Goal: Task Accomplishment & Management: Use online tool/utility

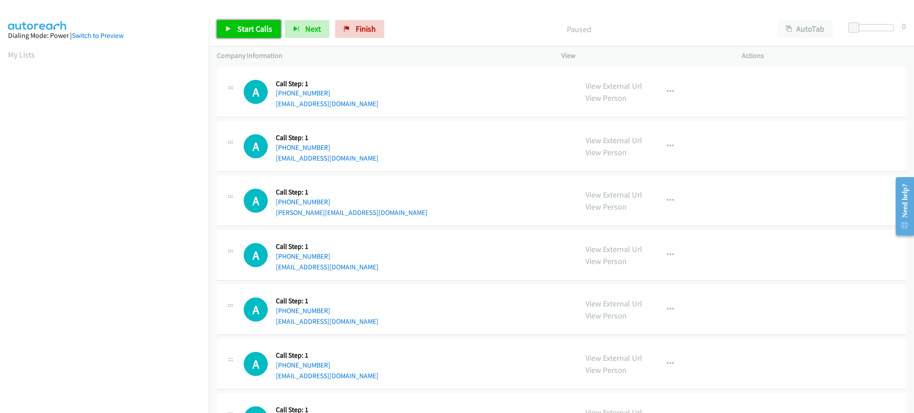
click at [244, 29] on span "Start Calls" at bounding box center [254, 29] width 35 height 10
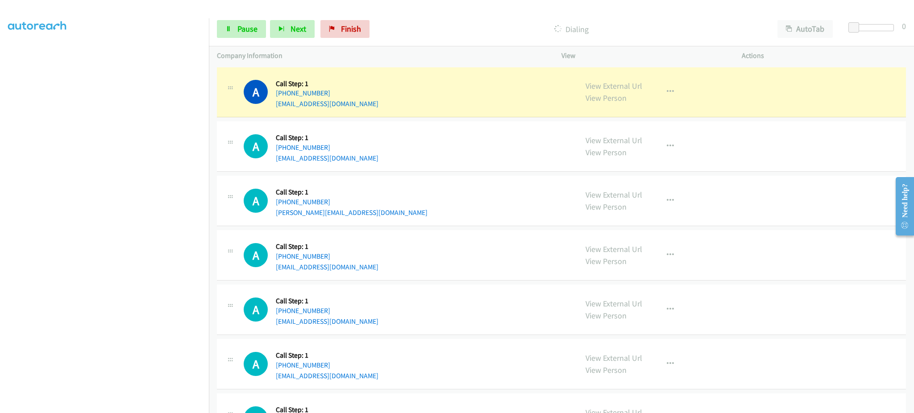
scroll to position [89, 0]
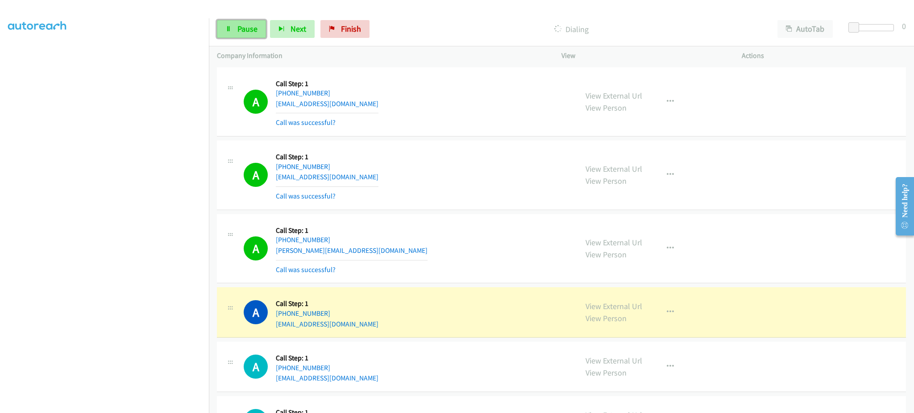
click at [230, 31] on icon at bounding box center [228, 29] width 6 height 6
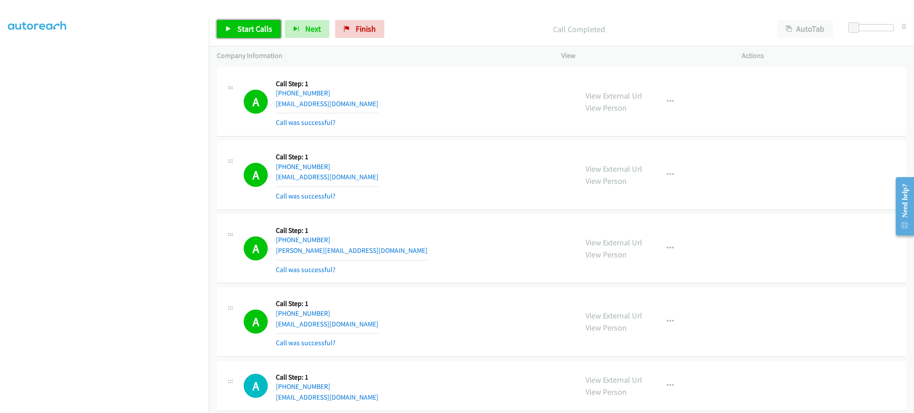
click at [265, 24] on span "Start Calls" at bounding box center [254, 29] width 35 height 10
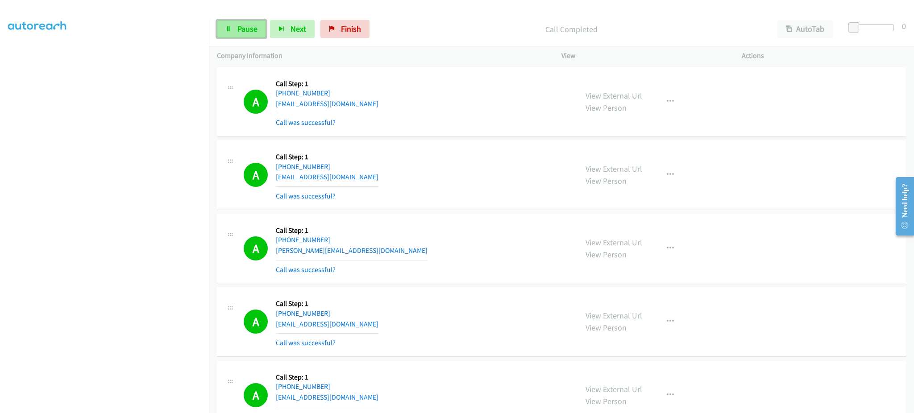
click at [237, 21] on link "Pause" at bounding box center [241, 29] width 49 height 18
click at [594, 312] on link "View External Url" at bounding box center [614, 316] width 57 height 10
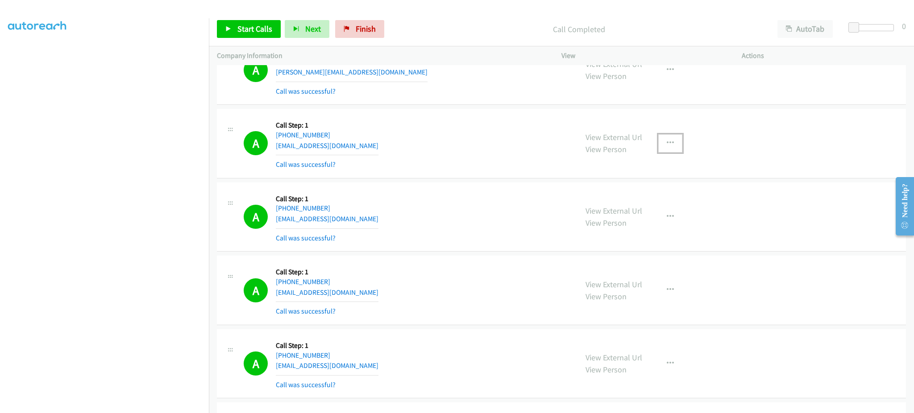
click at [667, 152] on button "button" at bounding box center [670, 143] width 24 height 18
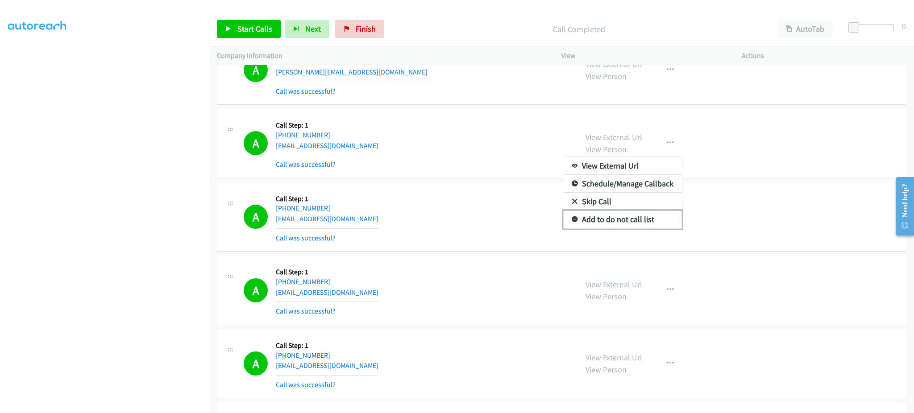
click at [648, 216] on link "Add to do not call list" at bounding box center [622, 220] width 119 height 18
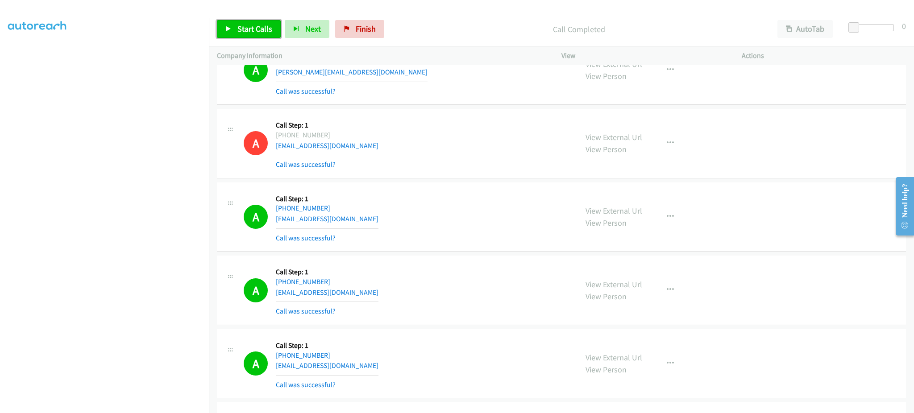
click at [264, 31] on span "Start Calls" at bounding box center [254, 29] width 35 height 10
click at [237, 29] on span "Pause" at bounding box center [247, 29] width 20 height 10
drag, startPoint x: 463, startPoint y: 186, endPoint x: 423, endPoint y: 188, distance: 40.7
click at [463, 186] on div "A Callback Scheduled Call Step: 1 America/Chicago +1 334-524-3643 jmabrey104@ao…" at bounding box center [561, 218] width 689 height 70
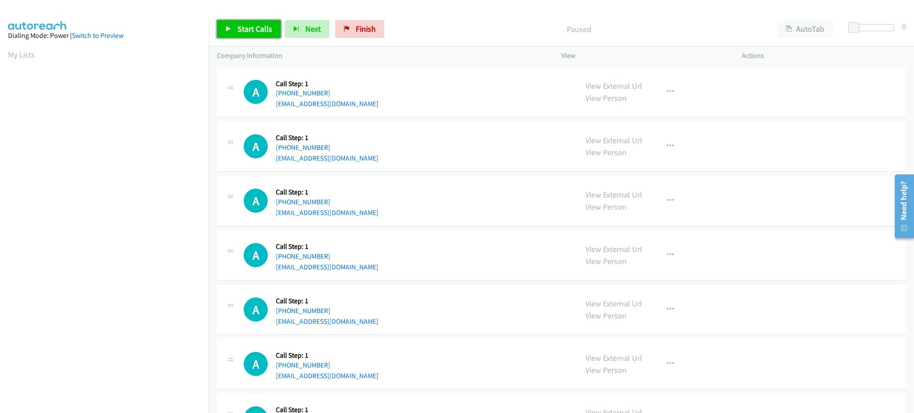
click at [265, 29] on span "Start Calls" at bounding box center [254, 29] width 35 height 10
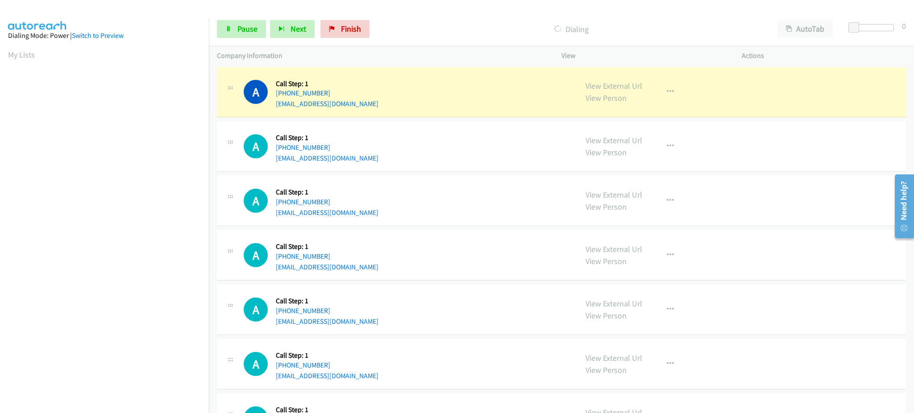
scroll to position [89, 0]
click at [245, 35] on link "Pause" at bounding box center [241, 29] width 49 height 18
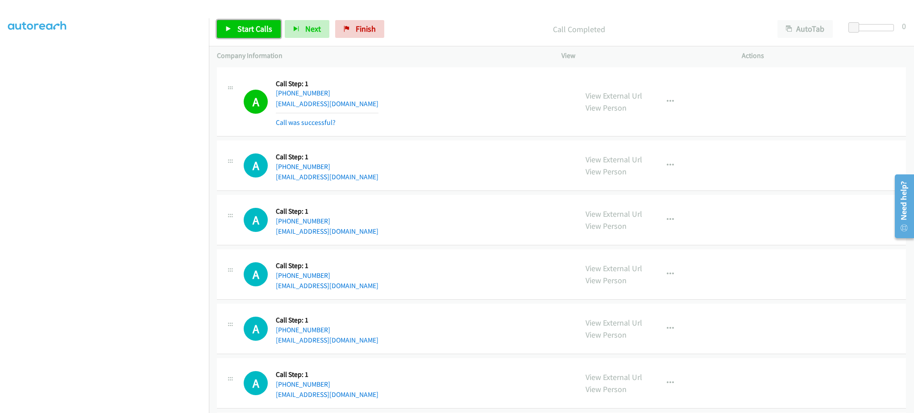
click at [254, 29] on span "Start Calls" at bounding box center [254, 29] width 35 height 10
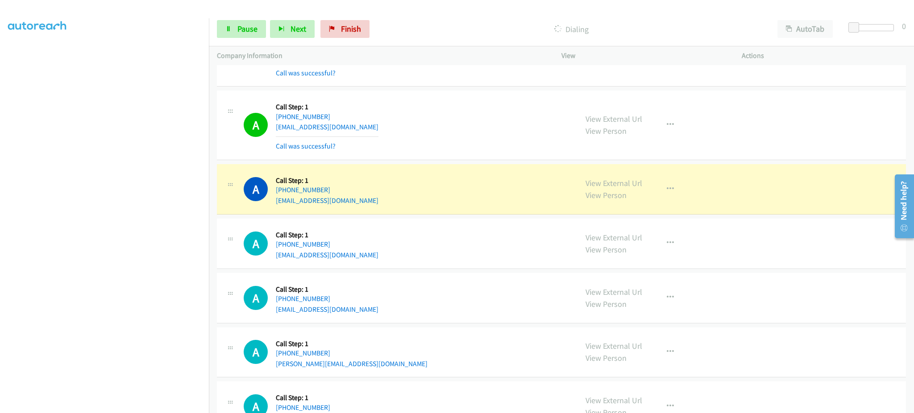
scroll to position [714, 0]
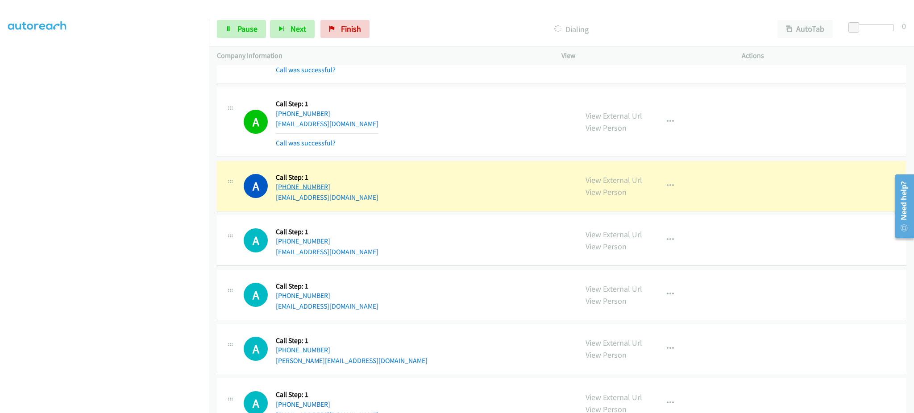
drag, startPoint x: 374, startPoint y: 189, endPoint x: 283, endPoint y: 190, distance: 91.5
click at [283, 190] on div "A Callback Scheduled Call Step: 1 America/Chicago +1 816-500-4753 jofeagans@gma…" at bounding box center [407, 186] width 326 height 34
copy link "816-500-4753"
click at [256, 33] on span "Pause" at bounding box center [247, 29] width 20 height 10
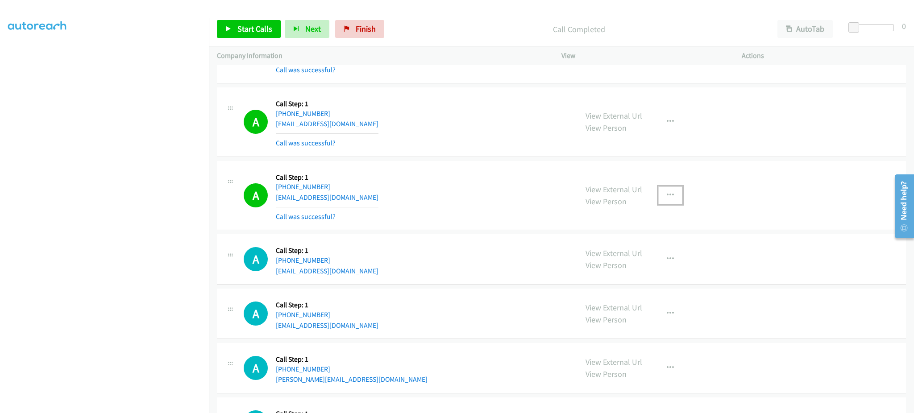
click at [660, 198] on button "button" at bounding box center [670, 196] width 24 height 18
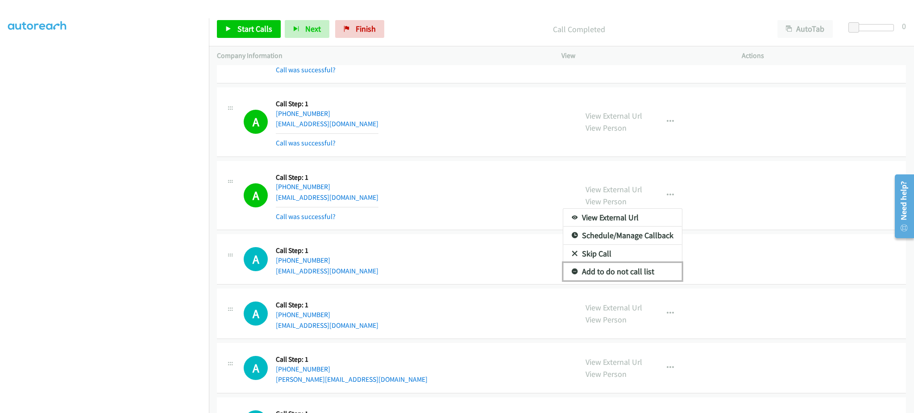
click at [665, 273] on link "Add to do not call list" at bounding box center [622, 272] width 119 height 18
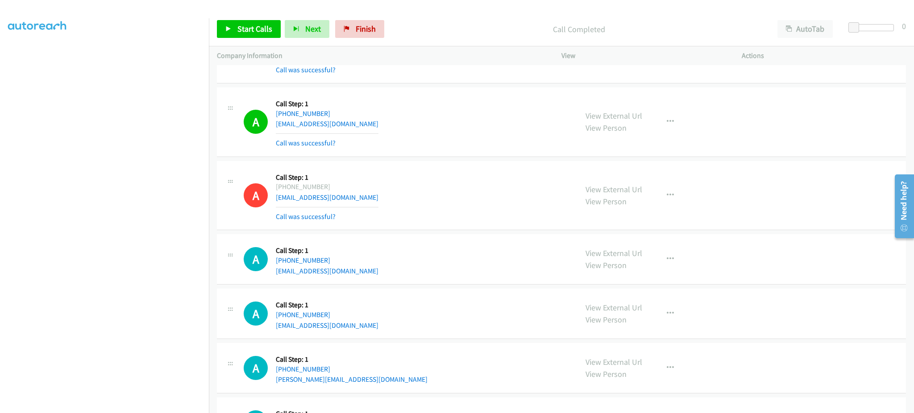
click at [256, 19] on div "Start Calls Pause Next Finish Call Completed AutoTab AutoTab 0" at bounding box center [561, 29] width 705 height 34
drag, startPoint x: 254, startPoint y: 30, endPoint x: 337, endPoint y: 2, distance: 87.4
click at [254, 30] on span "Start Calls" at bounding box center [254, 29] width 35 height 10
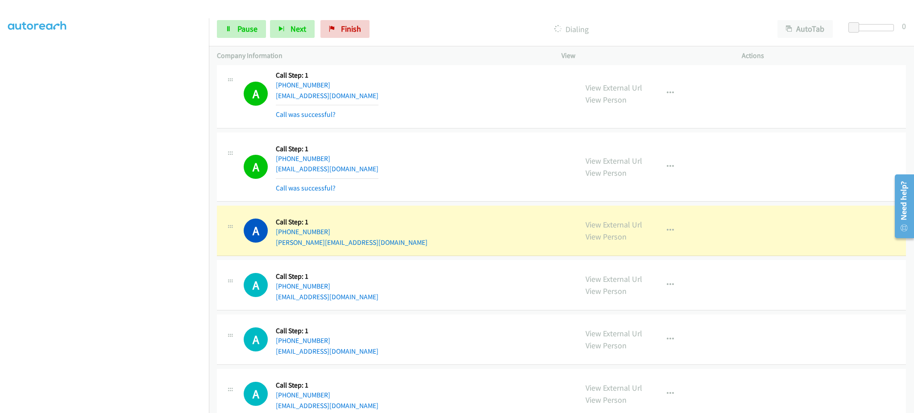
scroll to position [893, 0]
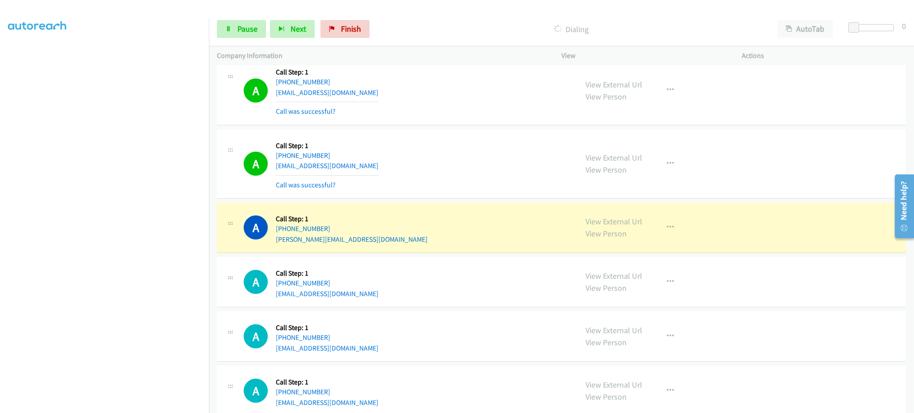
drag, startPoint x: 360, startPoint y: 234, endPoint x: 301, endPoint y: 247, distance: 60.4
click at [301, 247] on div "A Callback Scheduled Call Step: 1 America/Phoenix +1 480-869-3650 jimmy_trickel…" at bounding box center [561, 228] width 689 height 50
click at [389, 243] on div "A Callback Scheduled Call Step: 1 America/Phoenix +1 480-869-3650 jimmy_trickel…" at bounding box center [407, 228] width 326 height 34
drag, startPoint x: 352, startPoint y: 228, endPoint x: 283, endPoint y: 229, distance: 69.6
click at [283, 229] on div "+1 480-869-3650" at bounding box center [352, 229] width 152 height 11
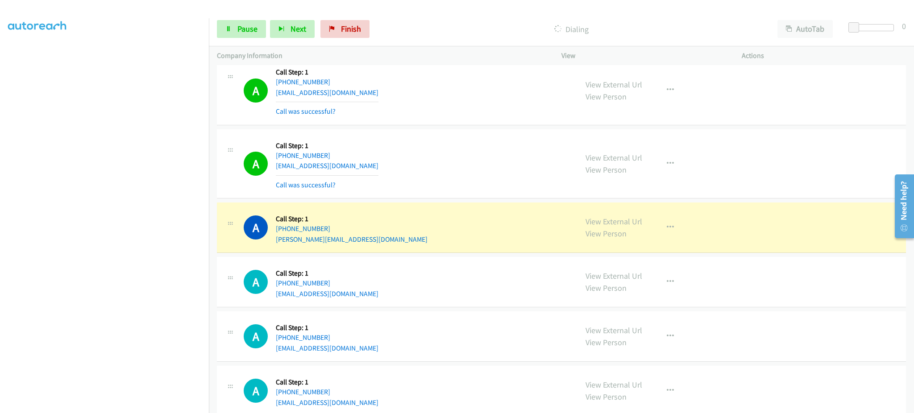
drag, startPoint x: 342, startPoint y: 223, endPoint x: 328, endPoint y: 206, distance: 21.6
click at [328, 206] on div "A Callback Scheduled Call Step: 1 America/Phoenix +1 480-869-3650 jimmy_trickel…" at bounding box center [561, 228] width 689 height 50
drag, startPoint x: 341, startPoint y: 229, endPoint x: 283, endPoint y: 234, distance: 59.2
click at [283, 234] on div "Callback Scheduled Call Step: 1 America/Phoenix +1 480-869-3650 jimmy_trickel@i…" at bounding box center [352, 228] width 152 height 34
copy link "480-869-3650"
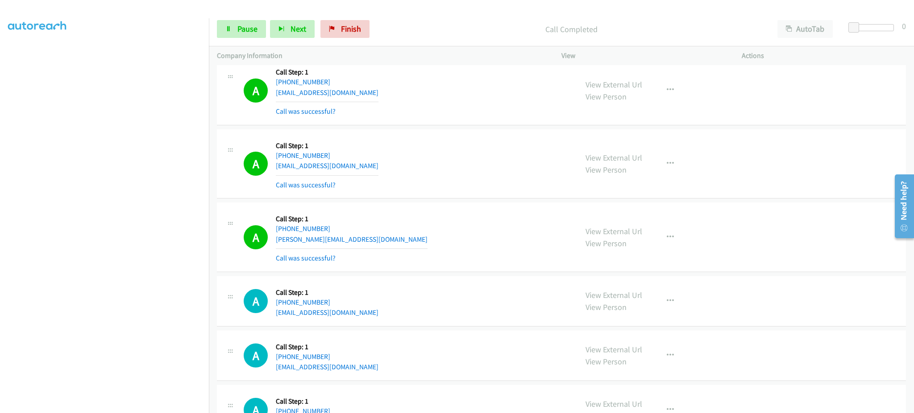
click at [665, 247] on div "View External Url View Person View External Url Email Schedule/Manage Callback …" at bounding box center [672, 237] width 188 height 53
click at [667, 238] on icon "button" at bounding box center [670, 237] width 7 height 7
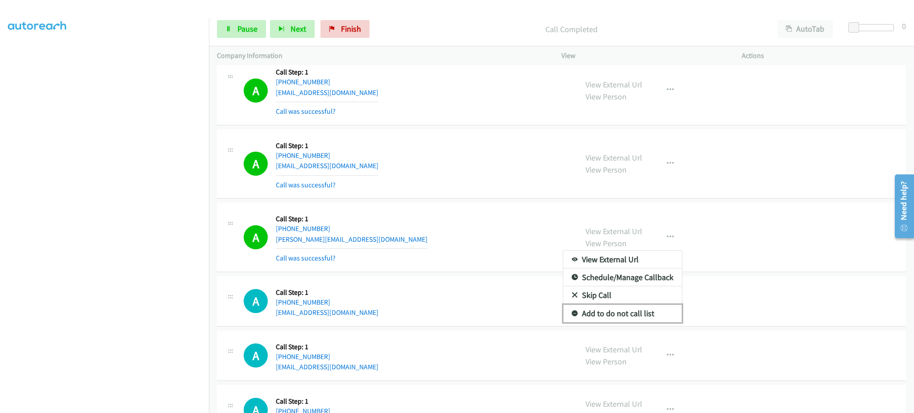
click at [636, 316] on link "Add to do not call list" at bounding box center [622, 314] width 119 height 18
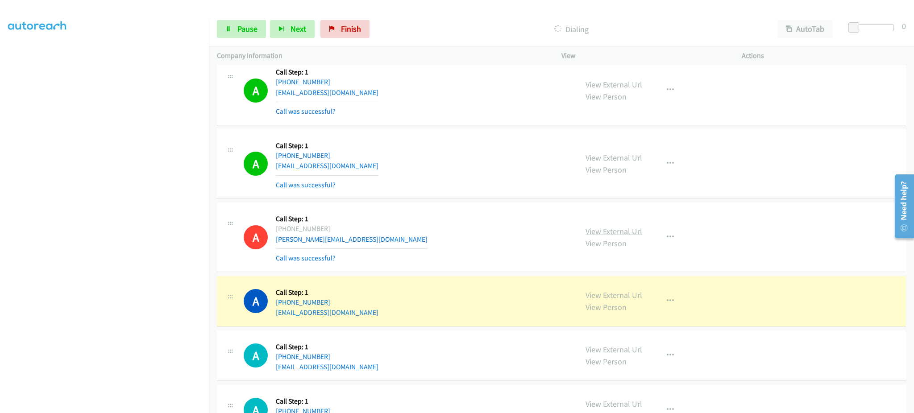
click at [630, 232] on link "View External Url" at bounding box center [614, 231] width 57 height 10
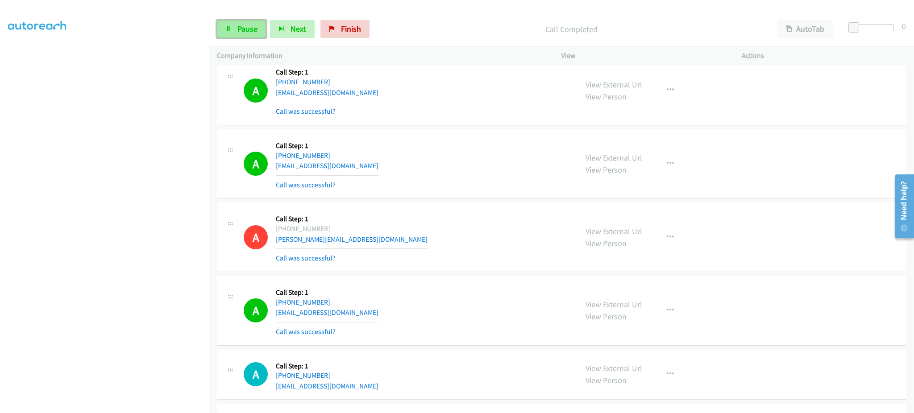
click at [261, 24] on link "Pause" at bounding box center [241, 29] width 49 height 18
click at [247, 26] on span "Start Calls" at bounding box center [254, 29] width 35 height 10
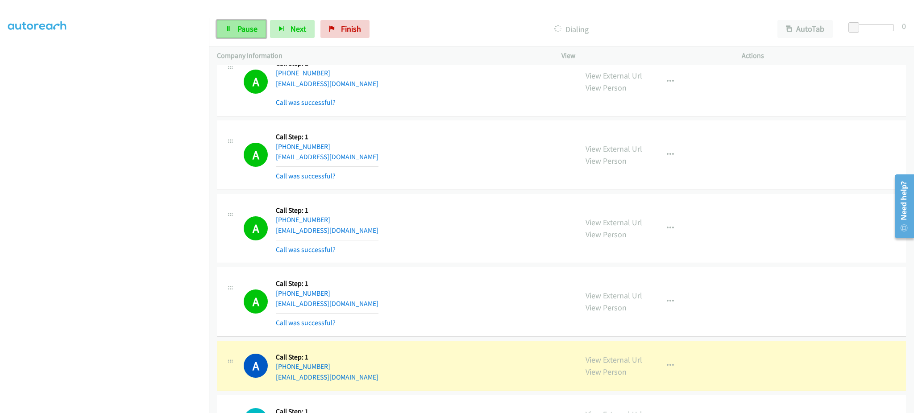
click at [249, 33] on span "Pause" at bounding box center [247, 29] width 20 height 10
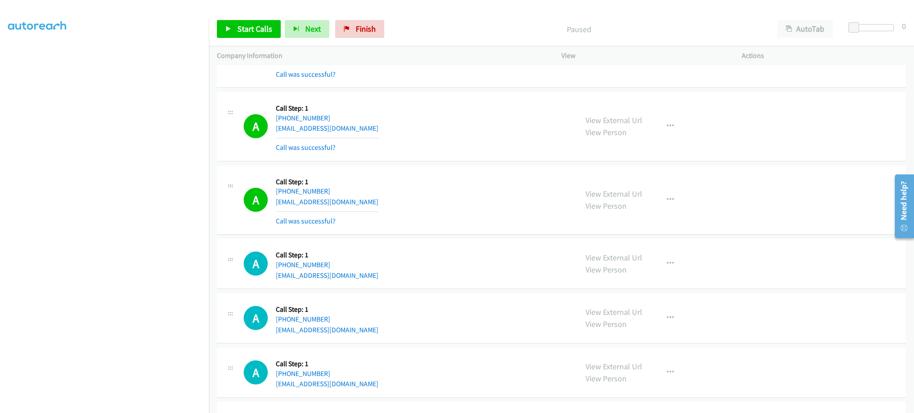
scroll to position [1428, 0]
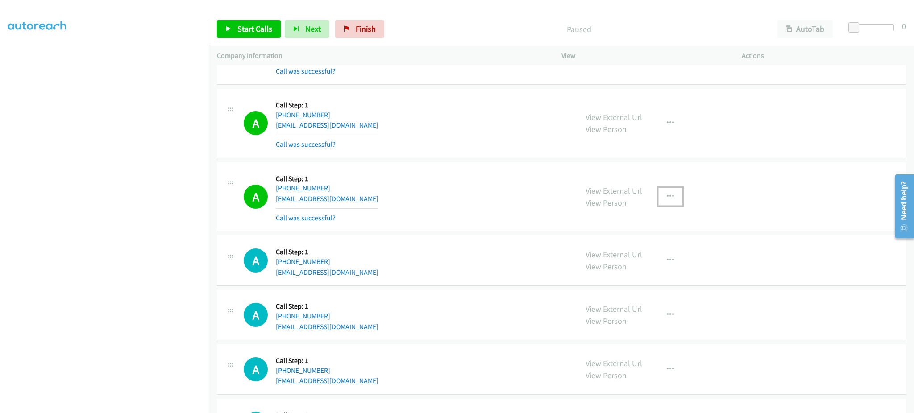
click at [670, 191] on button "button" at bounding box center [670, 197] width 24 height 18
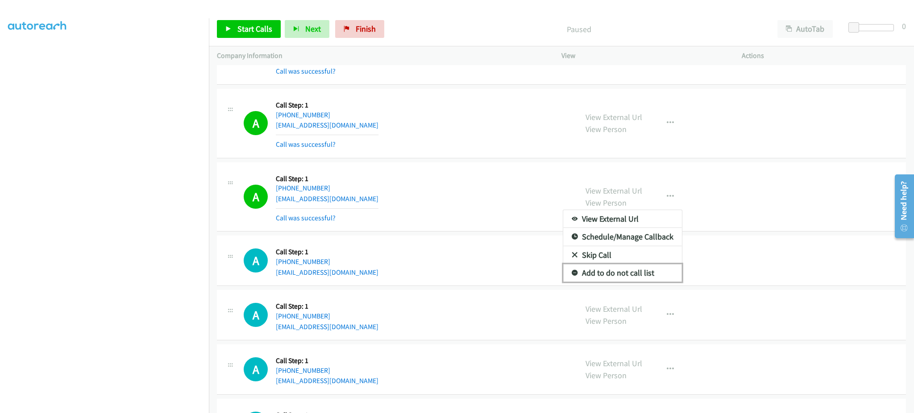
click at [642, 271] on link "Add to do not call list" at bounding box center [622, 273] width 119 height 18
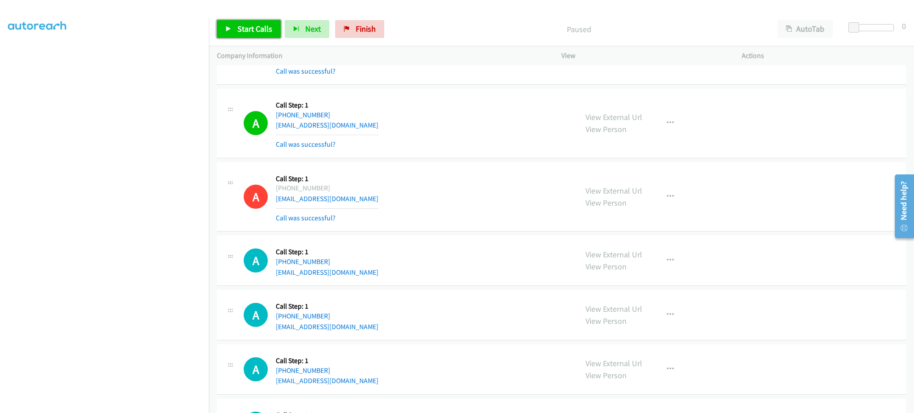
click at [257, 20] on link "Start Calls" at bounding box center [249, 29] width 64 height 18
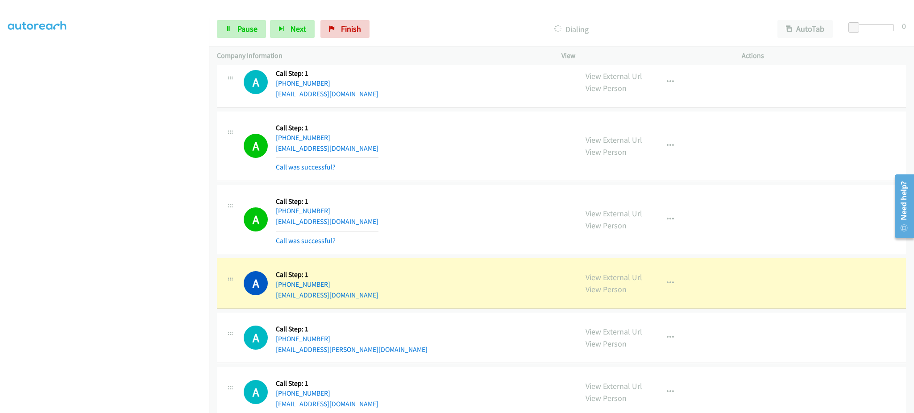
scroll to position [1785, 0]
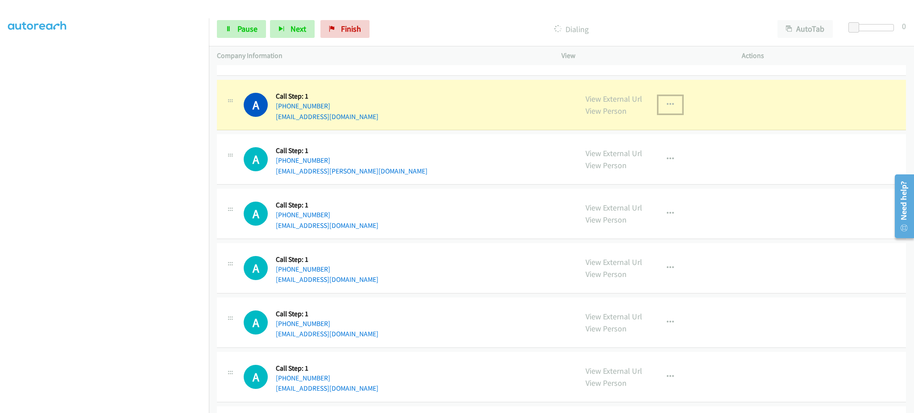
click at [672, 105] on button "button" at bounding box center [670, 105] width 24 height 18
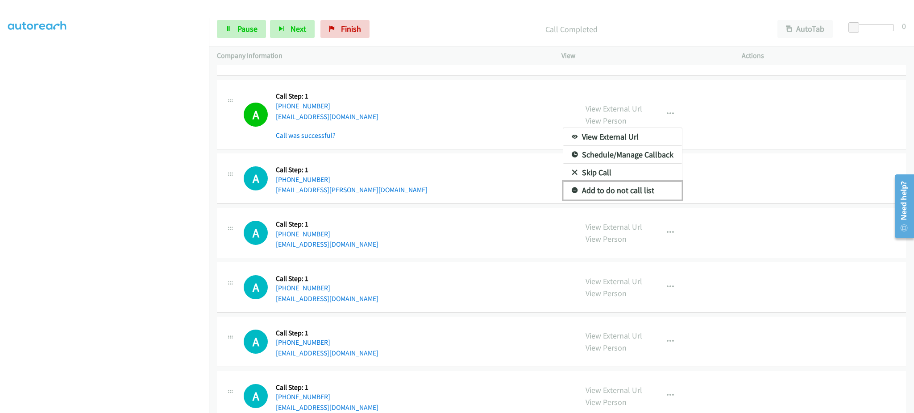
click at [641, 191] on link "Add to do not call list" at bounding box center [622, 191] width 119 height 18
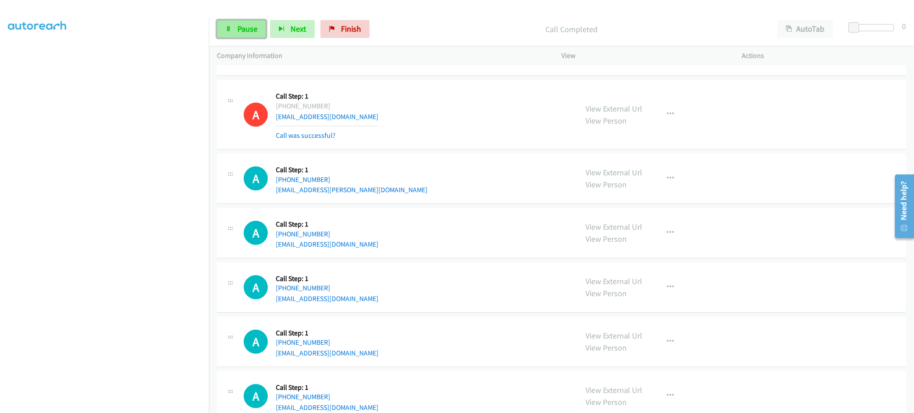
click at [248, 31] on span "Pause" at bounding box center [247, 29] width 20 height 10
click at [248, 29] on span "Start Calls" at bounding box center [254, 29] width 35 height 10
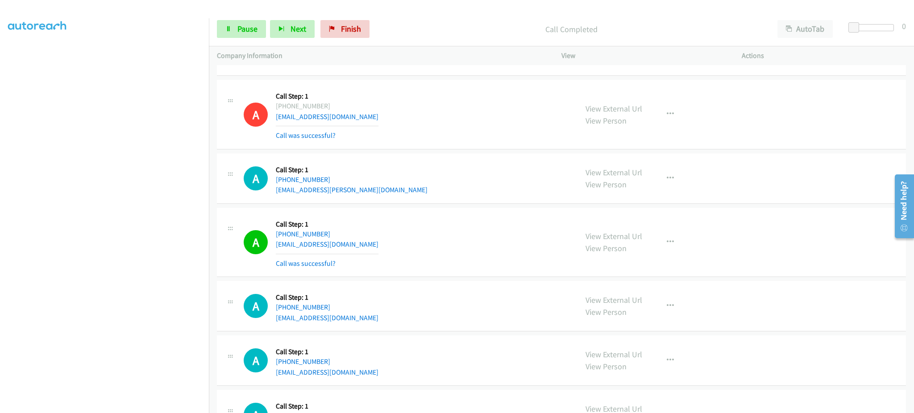
click at [657, 236] on div "View External Url View Person View External Url Email Schedule/Manage Callback …" at bounding box center [672, 242] width 188 height 53
click at [663, 238] on button "button" at bounding box center [670, 242] width 24 height 18
click at [645, 320] on link "Add to do not call list" at bounding box center [622, 319] width 119 height 18
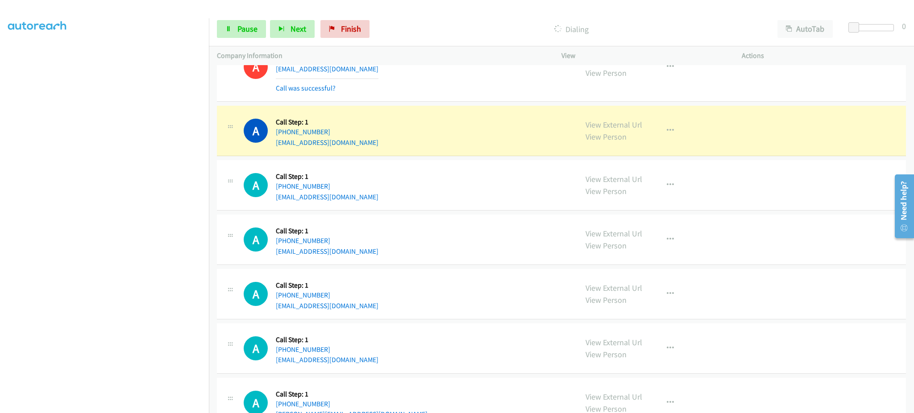
scroll to position [1964, 0]
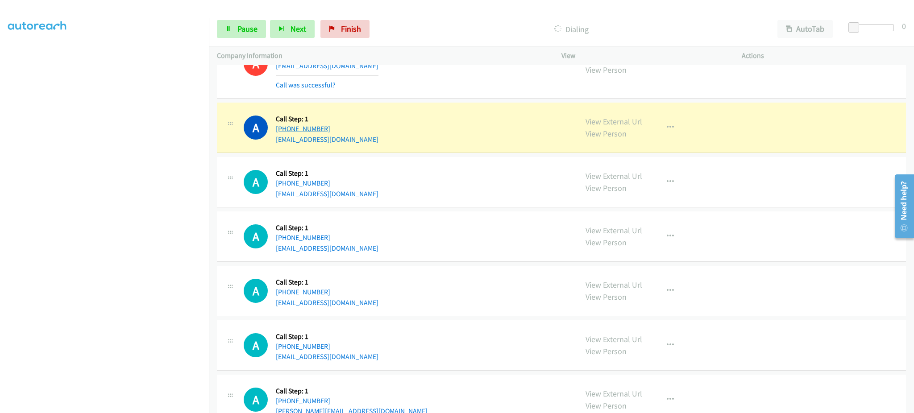
drag, startPoint x: 354, startPoint y: 126, endPoint x: 287, endPoint y: 134, distance: 67.4
click at [287, 134] on div "A Callback Scheduled Call Step: 1 America/New_York +1 954-931-1290 cburnsdvm@gm…" at bounding box center [407, 128] width 326 height 34
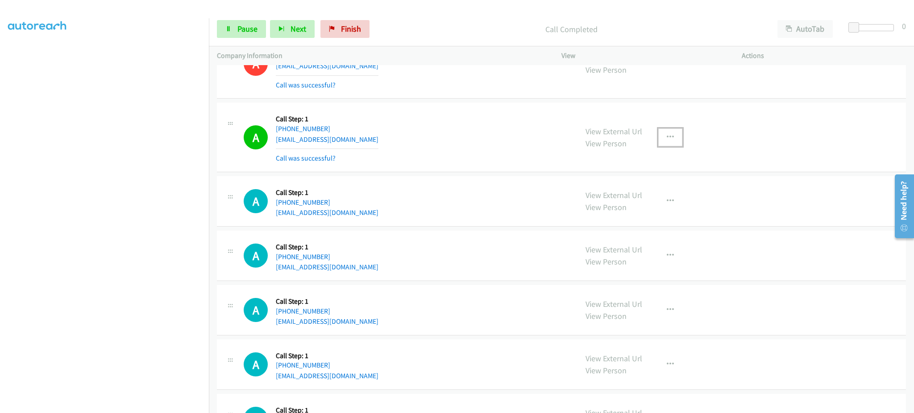
click at [658, 138] on button "button" at bounding box center [670, 138] width 24 height 18
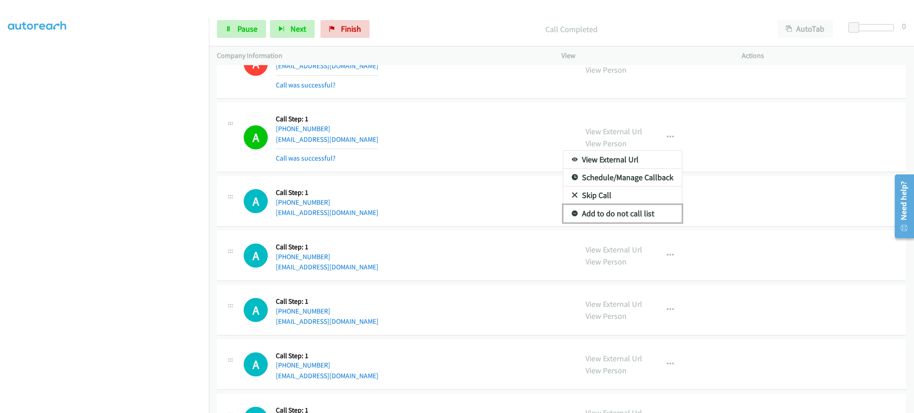
click at [627, 221] on link "Add to do not call list" at bounding box center [622, 214] width 119 height 18
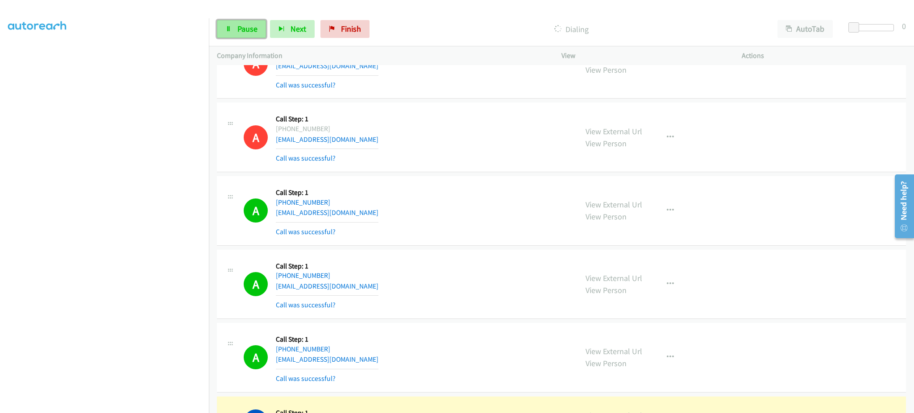
click at [244, 25] on span "Pause" at bounding box center [247, 29] width 20 height 10
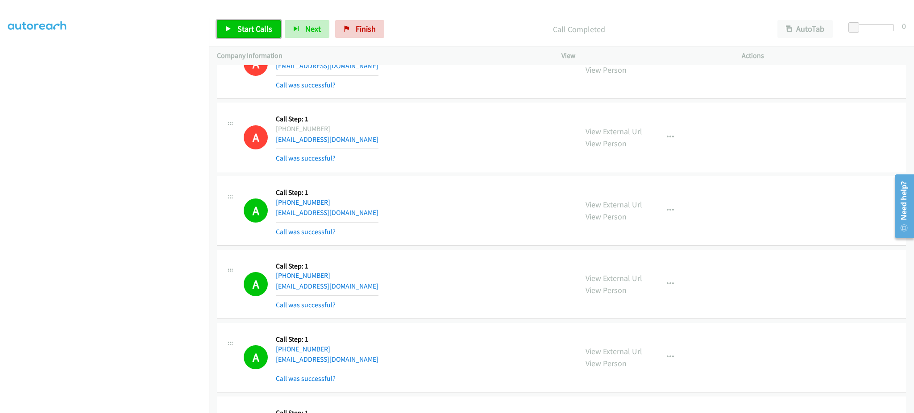
click at [251, 27] on span "Start Calls" at bounding box center [254, 29] width 35 height 10
click at [250, 39] on div "Start Calls Pause Next Finish Dialing AutoTab AutoTab 0" at bounding box center [561, 29] width 705 height 34
click at [250, 33] on span "Pause" at bounding box center [247, 29] width 20 height 10
click at [254, 41] on div "Start Calls Pause Next Finish Call Completed AutoTab AutoTab 0" at bounding box center [561, 29] width 705 height 34
click at [254, 34] on link "Start Calls" at bounding box center [249, 29] width 64 height 18
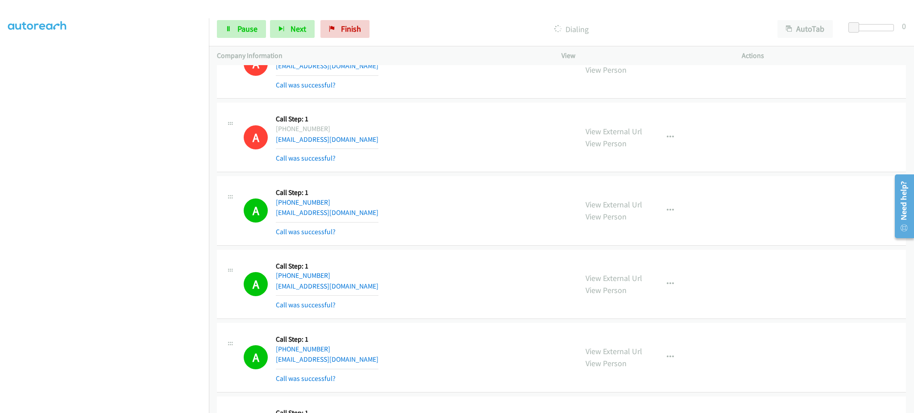
click at [144, 405] on section at bounding box center [104, 201] width 193 height 427
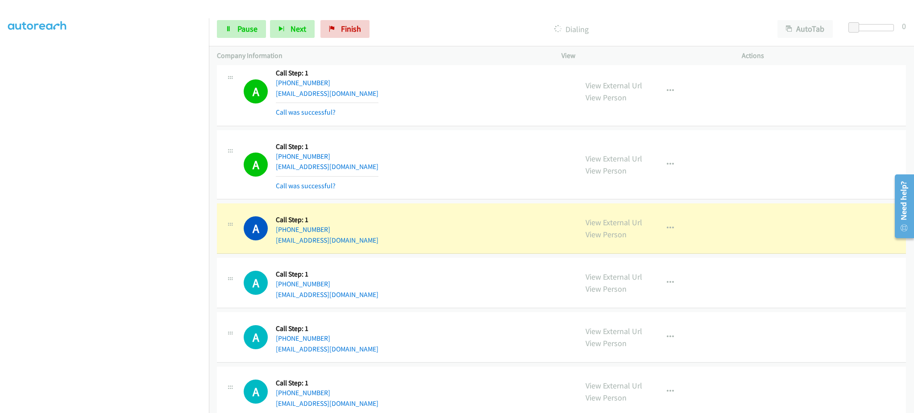
scroll to position [3035, 0]
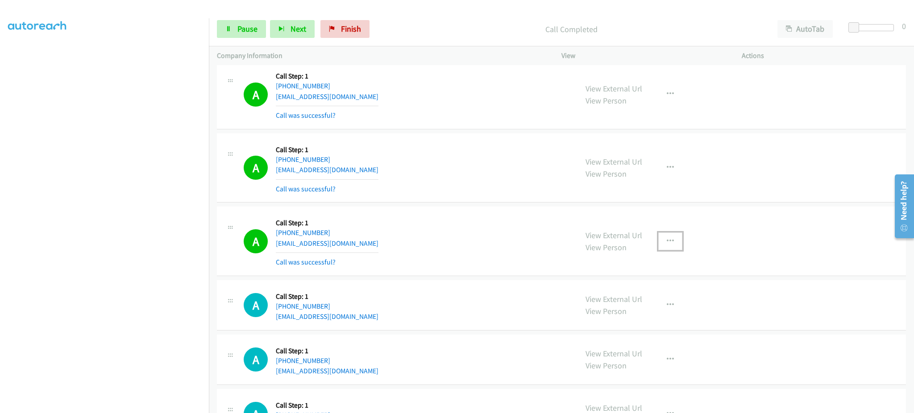
click at [673, 242] on button "button" at bounding box center [670, 242] width 24 height 18
click at [653, 321] on link "Add to do not call list" at bounding box center [622, 318] width 119 height 18
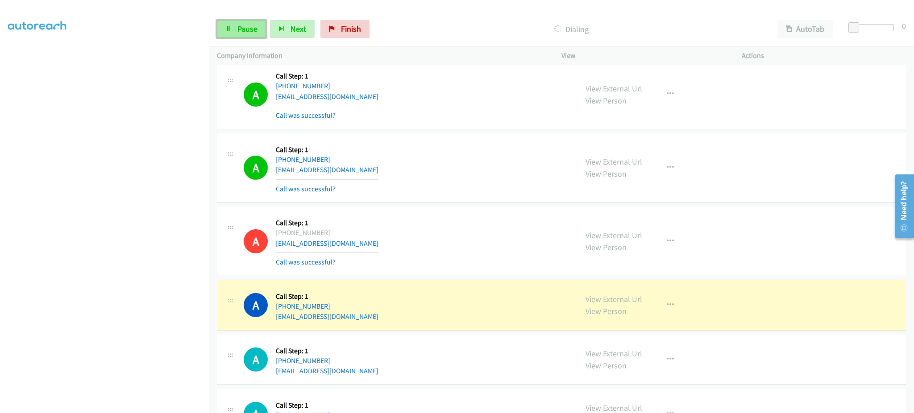
click at [246, 28] on span "Pause" at bounding box center [247, 29] width 20 height 10
click at [676, 166] on button "button" at bounding box center [670, 168] width 24 height 18
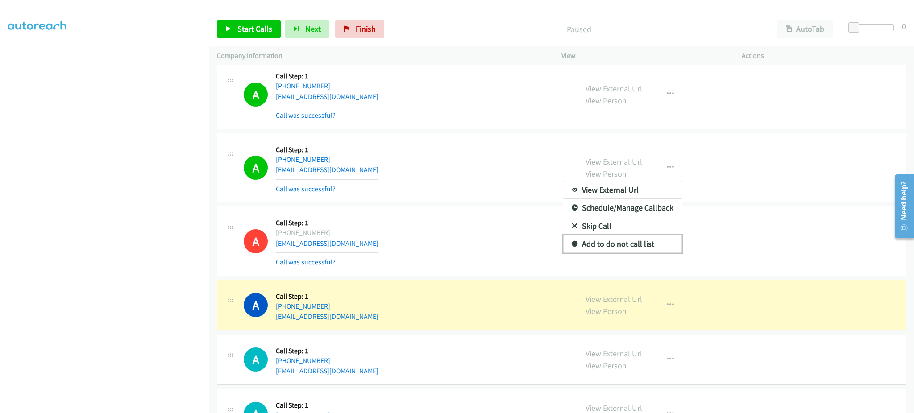
click at [648, 244] on link "Add to do not call list" at bounding box center [622, 244] width 119 height 18
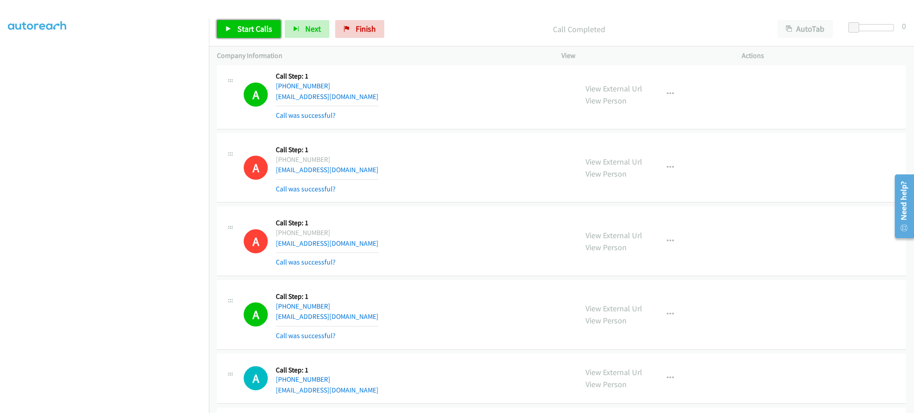
click at [253, 24] on span "Start Calls" at bounding box center [254, 29] width 35 height 10
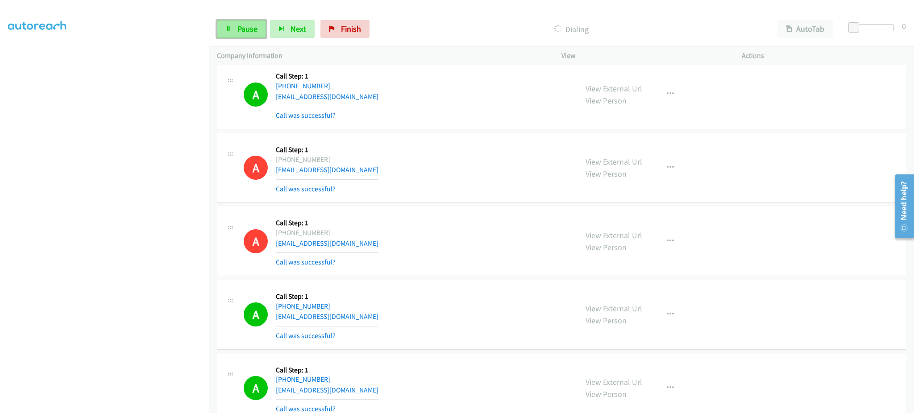
click at [228, 30] on icon at bounding box center [228, 29] width 6 height 6
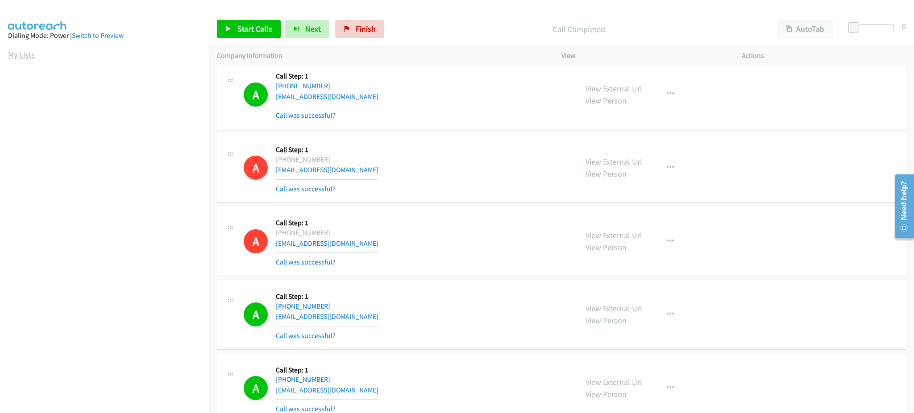
click at [24, 53] on link "My Lists" at bounding box center [21, 55] width 27 height 10
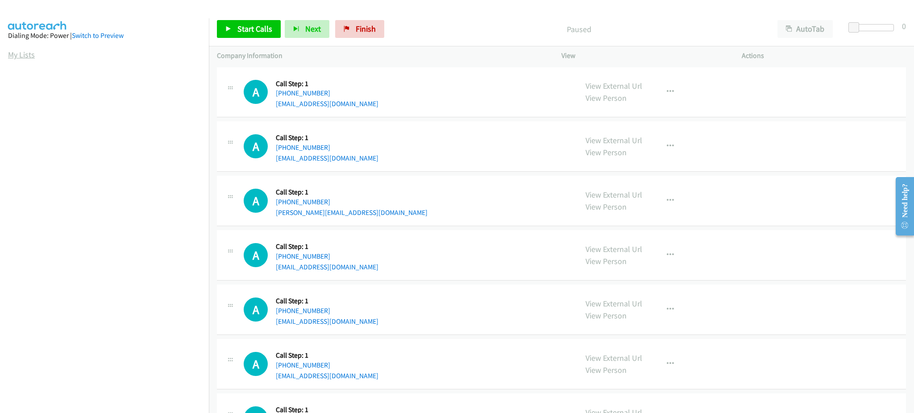
click at [25, 58] on link "My Lists" at bounding box center [21, 55] width 27 height 10
click at [262, 29] on span "Start Calls" at bounding box center [254, 29] width 35 height 10
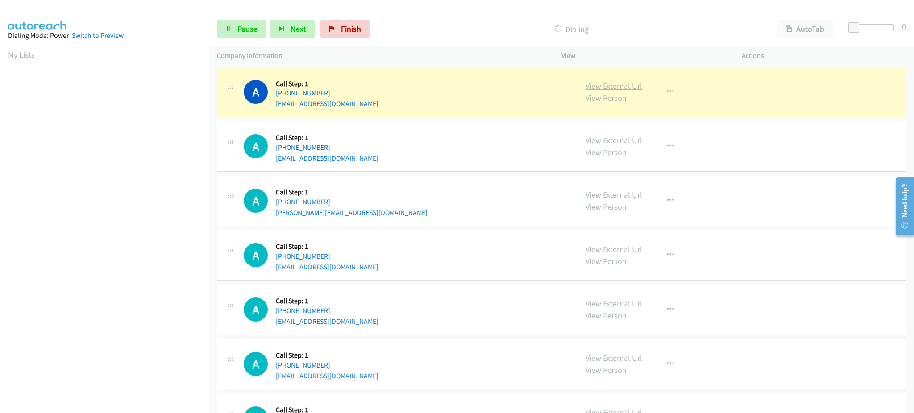
click at [600, 84] on link "View External Url" at bounding box center [614, 86] width 57 height 10
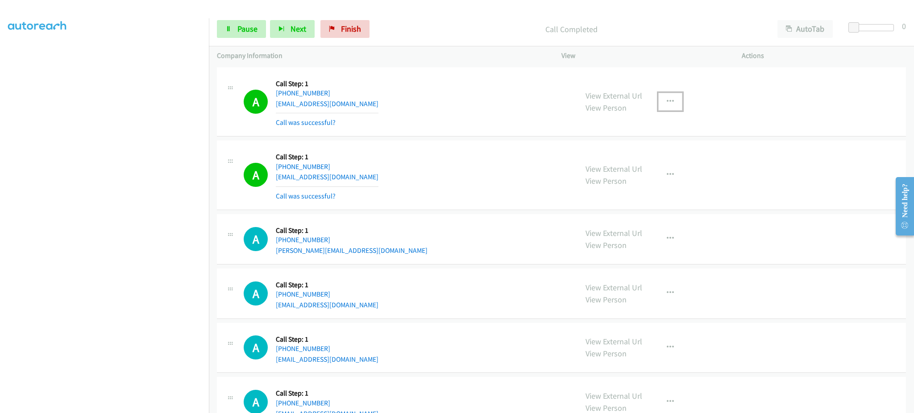
click at [658, 97] on button "button" at bounding box center [670, 102] width 24 height 18
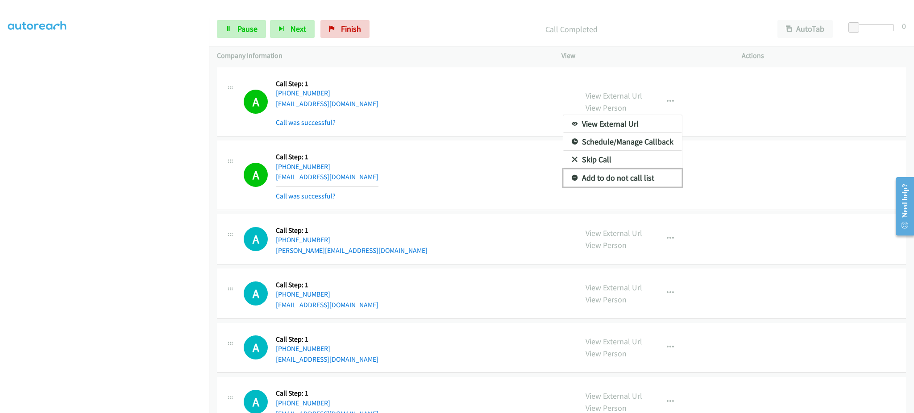
click at [652, 172] on link "Add to do not call list" at bounding box center [622, 178] width 119 height 18
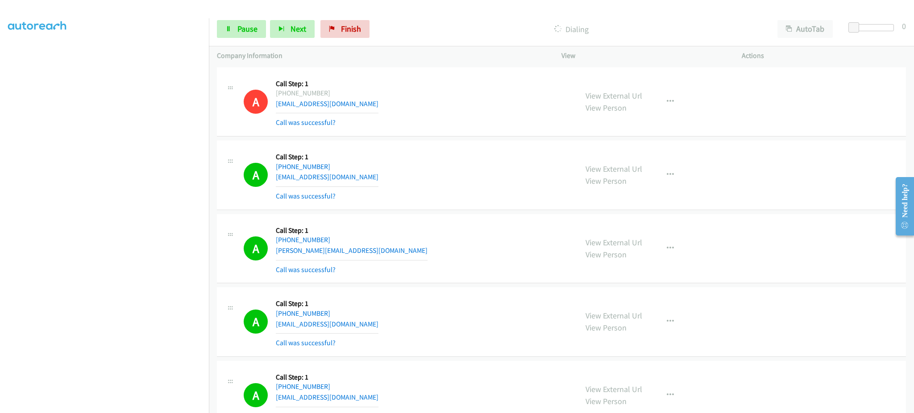
click at [70, 404] on section at bounding box center [104, 201] width 193 height 427
drag, startPoint x: 240, startPoint y: 43, endPoint x: 244, endPoint y: 33, distance: 11.3
click at [241, 43] on div "Start Calls Pause Next Finish Dialing AutoTab AutoTab 0" at bounding box center [561, 29] width 705 height 34
click at [245, 31] on span "Pause" at bounding box center [247, 29] width 20 height 10
click at [248, 26] on span "Start Calls" at bounding box center [254, 29] width 35 height 10
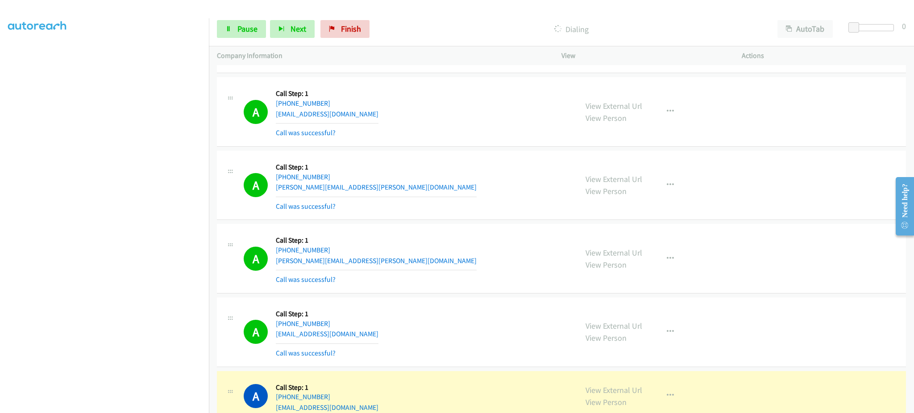
scroll to position [536, 0]
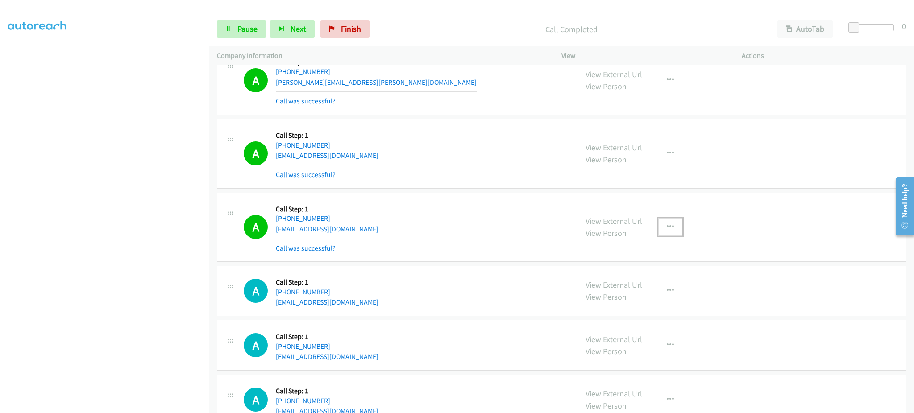
click at [667, 232] on button "button" at bounding box center [670, 227] width 24 height 18
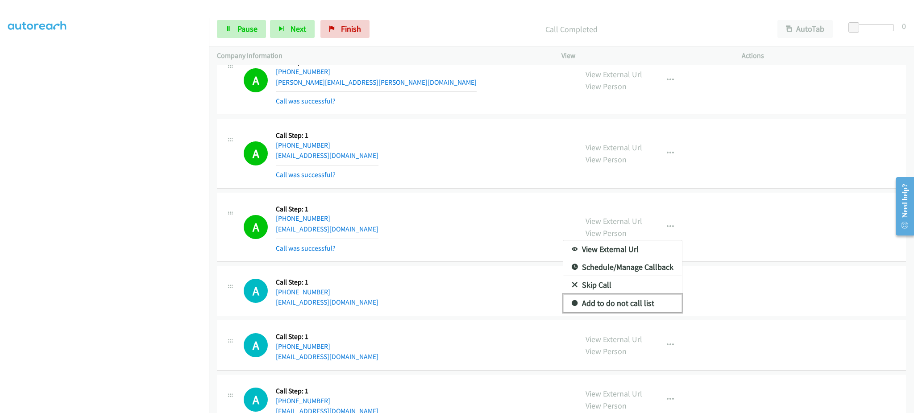
click at [628, 302] on link "Add to do not call list" at bounding box center [622, 304] width 119 height 18
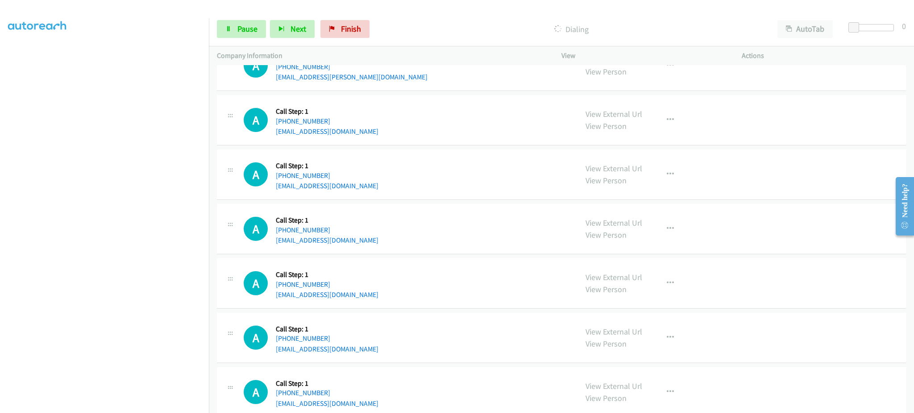
scroll to position [893, 0]
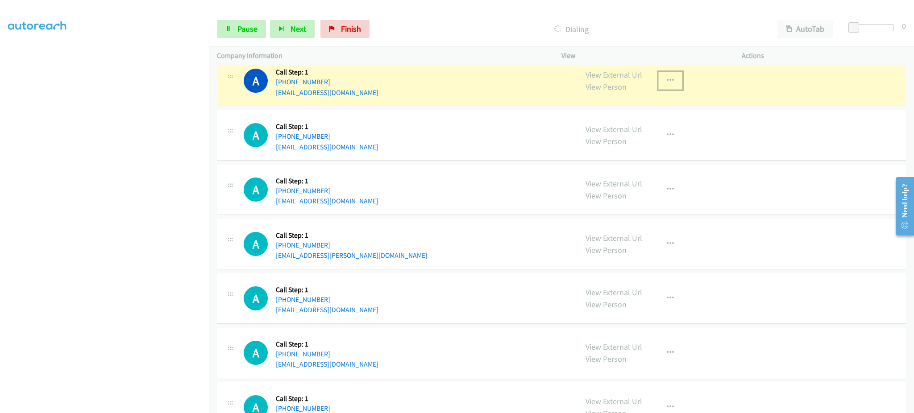
click at [663, 88] on button "button" at bounding box center [670, 81] width 24 height 18
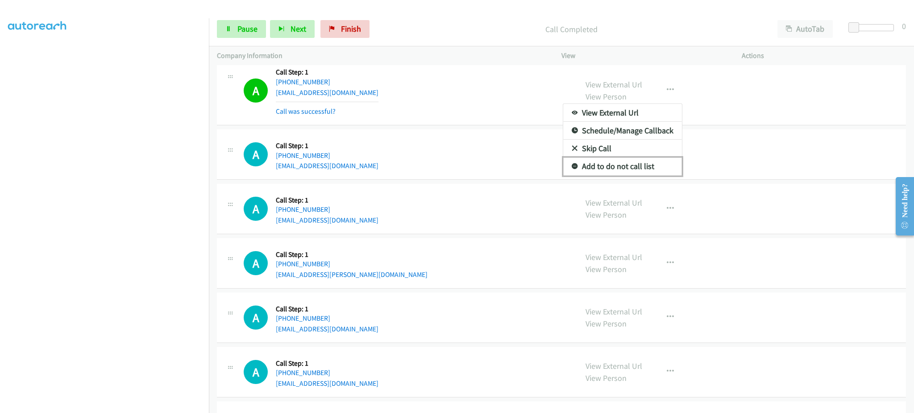
click at [623, 168] on link "Add to do not call list" at bounding box center [622, 167] width 119 height 18
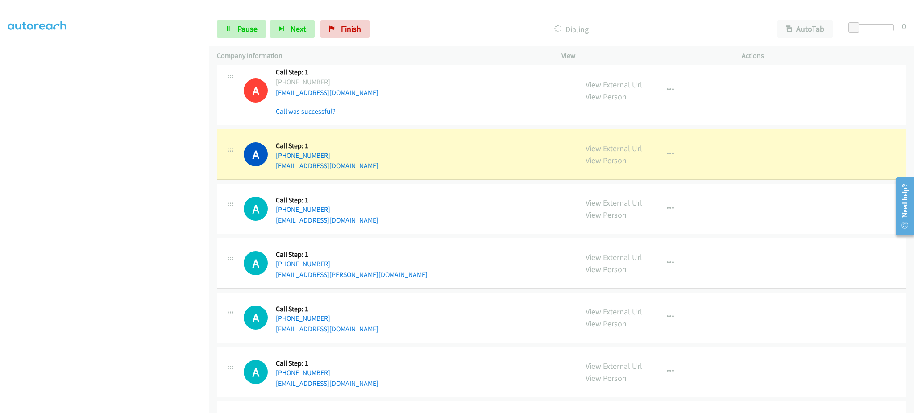
click at [262, 42] on div "Start Calls Pause Next Finish Dialing AutoTab AutoTab 0" at bounding box center [561, 29] width 705 height 34
click at [253, 37] on link "Pause" at bounding box center [241, 29] width 49 height 18
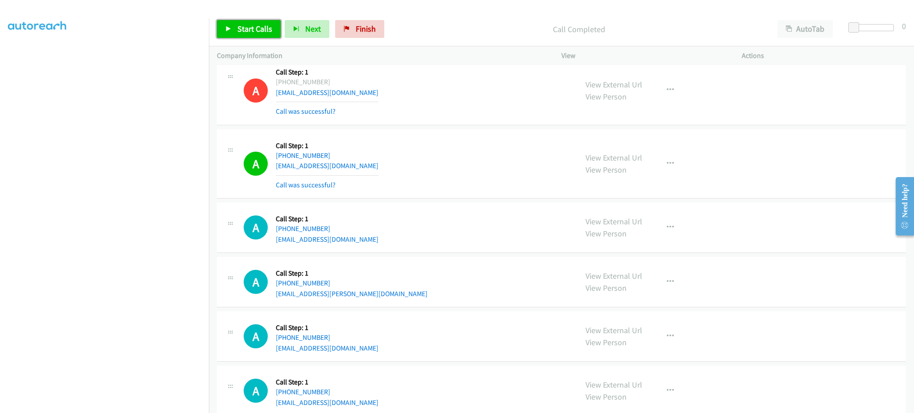
click at [263, 30] on span "Start Calls" at bounding box center [254, 29] width 35 height 10
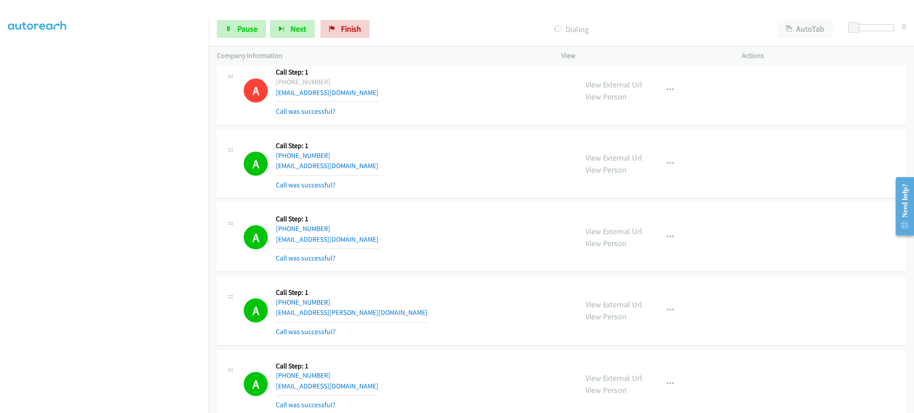
drag, startPoint x: 149, startPoint y: 406, endPoint x: 145, endPoint y: 403, distance: 5.0
click at [147, 406] on section at bounding box center [104, 201] width 193 height 427
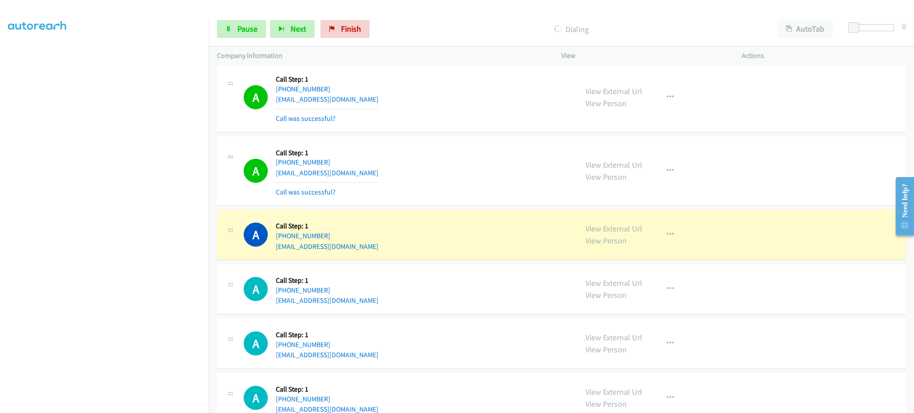
scroll to position [1250, 0]
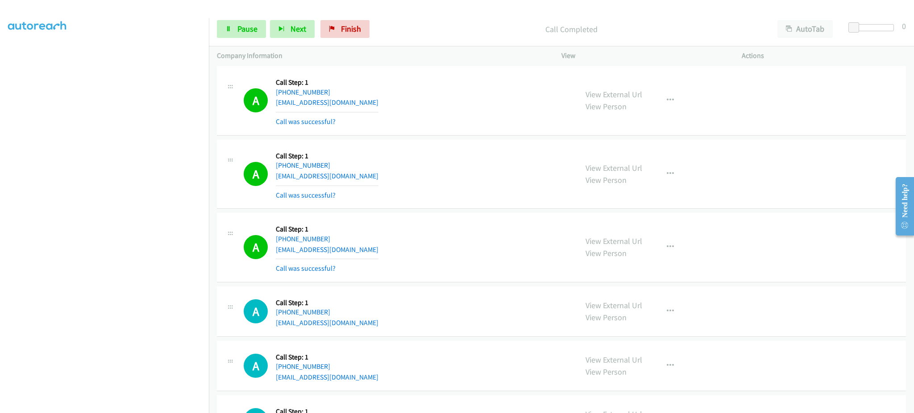
click at [677, 256] on div "View External Url View Person View External Url Email Schedule/Manage Callback …" at bounding box center [672, 247] width 188 height 53
click at [669, 247] on button "button" at bounding box center [670, 247] width 24 height 18
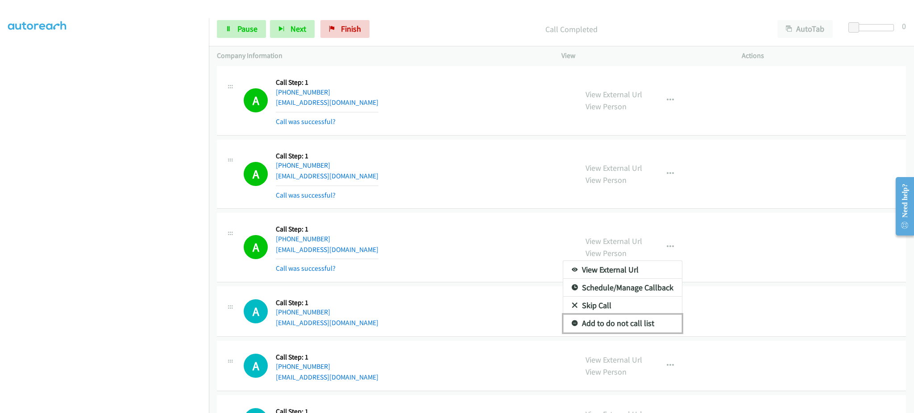
click at [639, 320] on link "Add to do not call list" at bounding box center [622, 324] width 119 height 18
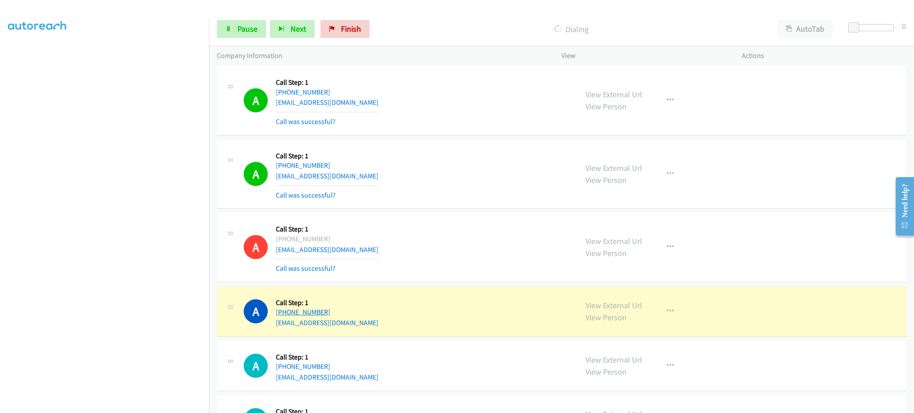
drag, startPoint x: 335, startPoint y: 315, endPoint x: 283, endPoint y: 317, distance: 51.8
click at [283, 317] on div "A Callback Scheduled Call Step: 1 America/Los_Angeles [PHONE_NUMBER] [EMAIL_ADD…" at bounding box center [407, 312] width 326 height 34
copy link "[PHONE_NUMBER]"
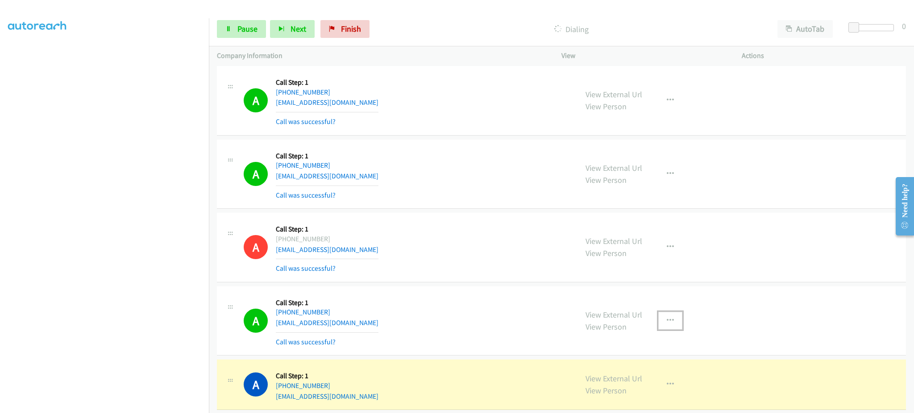
click at [667, 321] on icon "button" at bounding box center [670, 320] width 7 height 7
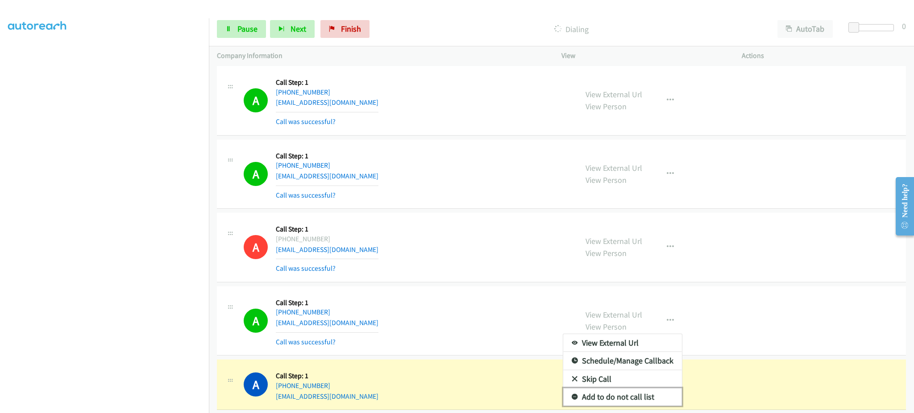
drag, startPoint x: 623, startPoint y: 398, endPoint x: 540, endPoint y: 395, distance: 82.6
click at [623, 398] on link "Add to do not call list" at bounding box center [622, 397] width 119 height 18
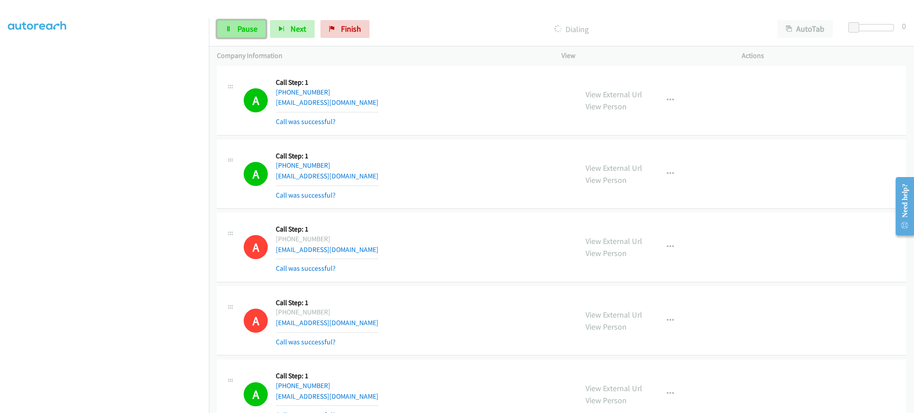
click at [224, 30] on link "Pause" at bounding box center [241, 29] width 49 height 18
click at [244, 27] on span "Start Calls" at bounding box center [254, 29] width 35 height 10
click at [230, 28] on icon at bounding box center [228, 29] width 6 height 6
click at [245, 32] on span "Start Calls" at bounding box center [254, 29] width 35 height 10
click at [242, 32] on span "Pause" at bounding box center [247, 29] width 20 height 10
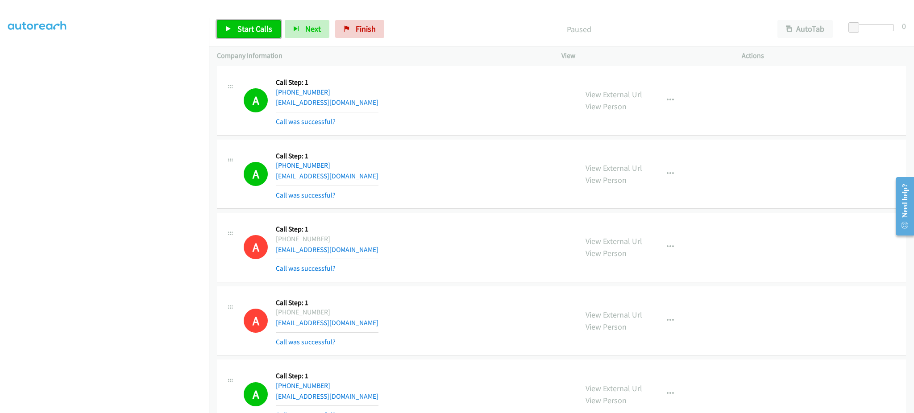
click at [257, 29] on span "Start Calls" at bounding box center [254, 29] width 35 height 10
click at [237, 35] on link "Pause" at bounding box center [241, 29] width 49 height 18
click at [246, 22] on link "Start Calls" at bounding box center [249, 29] width 64 height 18
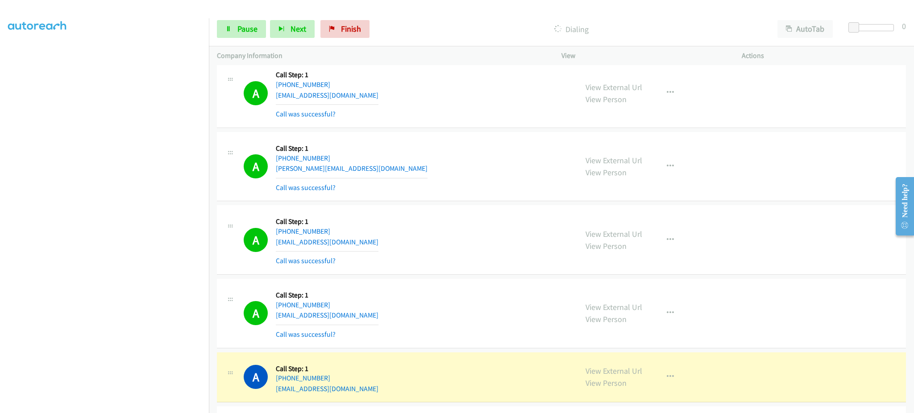
scroll to position [2499, 0]
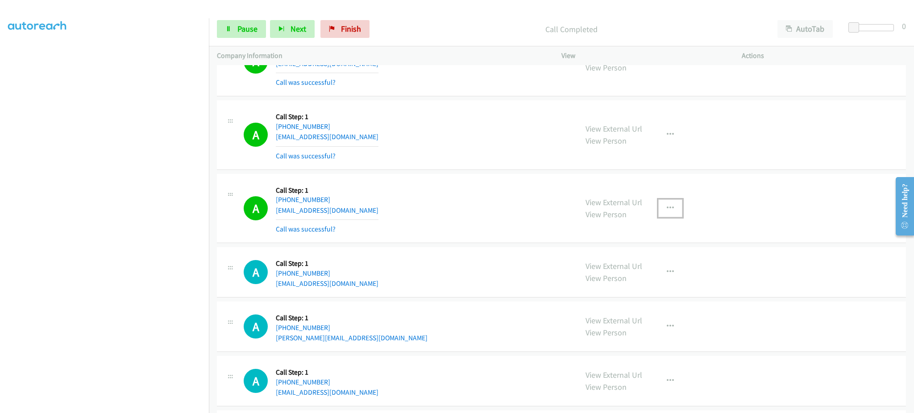
click at [668, 208] on icon "button" at bounding box center [670, 208] width 7 height 7
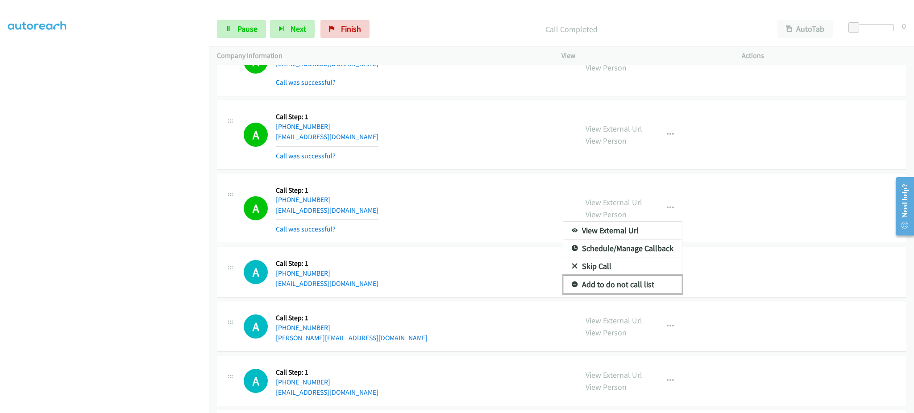
click at [643, 291] on link "Add to do not call list" at bounding box center [622, 285] width 119 height 18
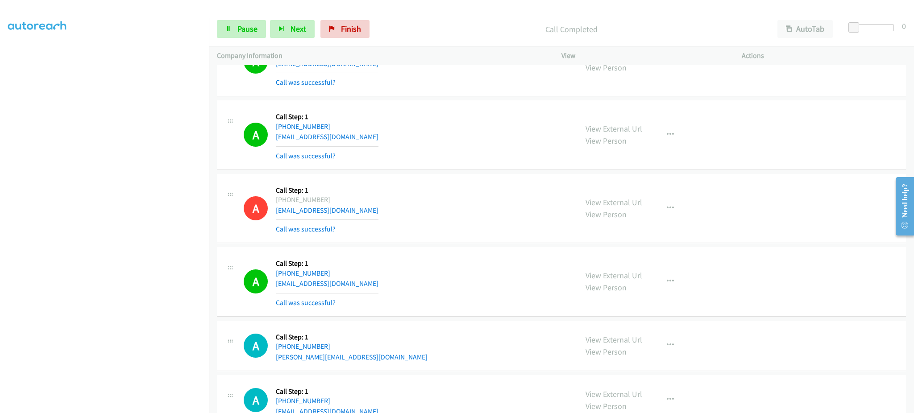
click at [528, 150] on div "A Callback Scheduled Call Step: 1 America/New_York [PHONE_NUMBER] [EMAIL_ADDRES…" at bounding box center [407, 134] width 326 height 53
click at [251, 33] on span "Pause" at bounding box center [247, 29] width 20 height 10
click at [239, 35] on link "Start Calls" at bounding box center [249, 29] width 64 height 18
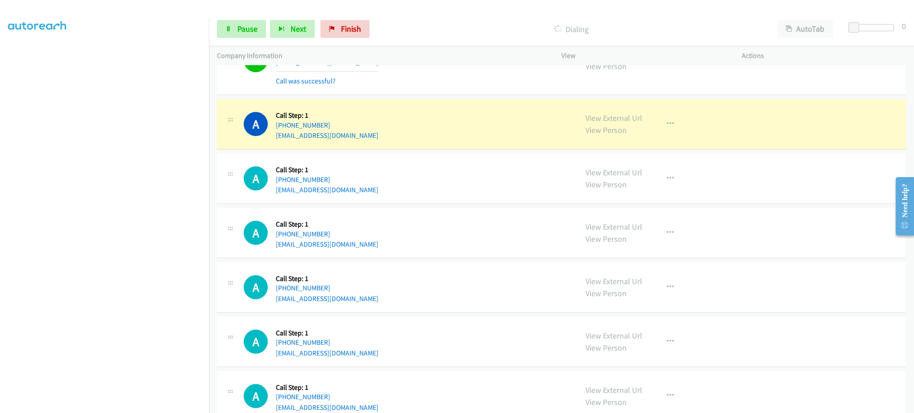
scroll to position [3213, 0]
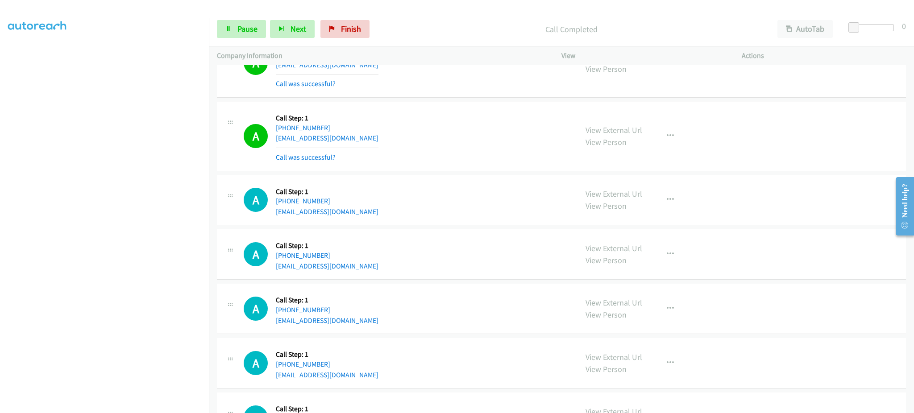
click at [677, 137] on div "View External Url View Person View External Url Email Schedule/Manage Callback …" at bounding box center [672, 136] width 188 height 53
click at [674, 138] on button "button" at bounding box center [670, 136] width 24 height 18
click at [667, 212] on link "Add to do not call list" at bounding box center [622, 213] width 119 height 18
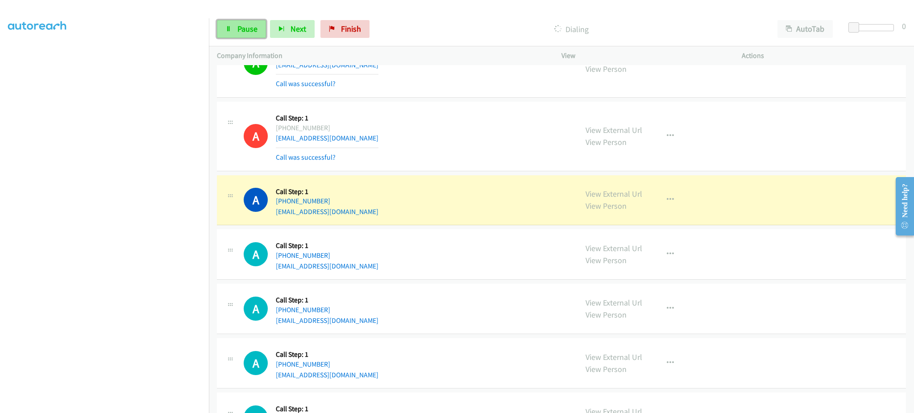
click at [245, 25] on span "Pause" at bounding box center [247, 29] width 20 height 10
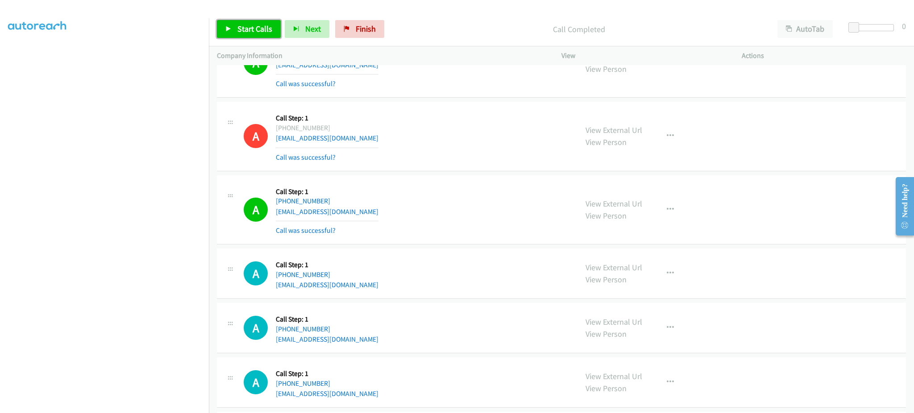
click at [236, 34] on link "Start Calls" at bounding box center [249, 29] width 64 height 18
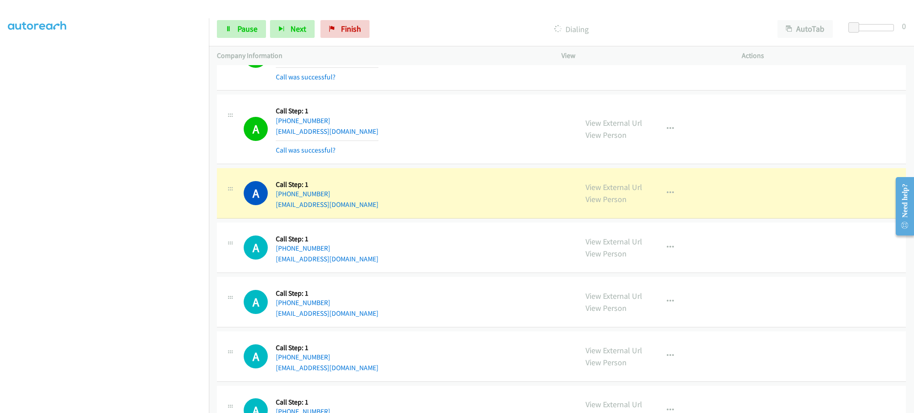
scroll to position [3554, 0]
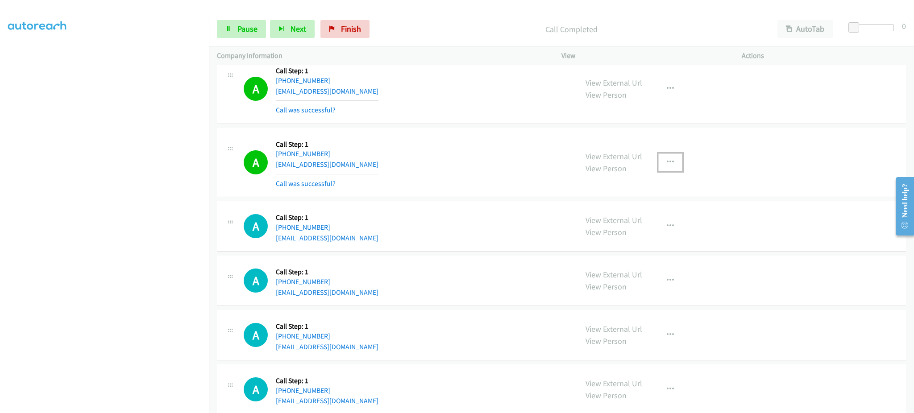
click at [667, 166] on icon "button" at bounding box center [670, 162] width 7 height 7
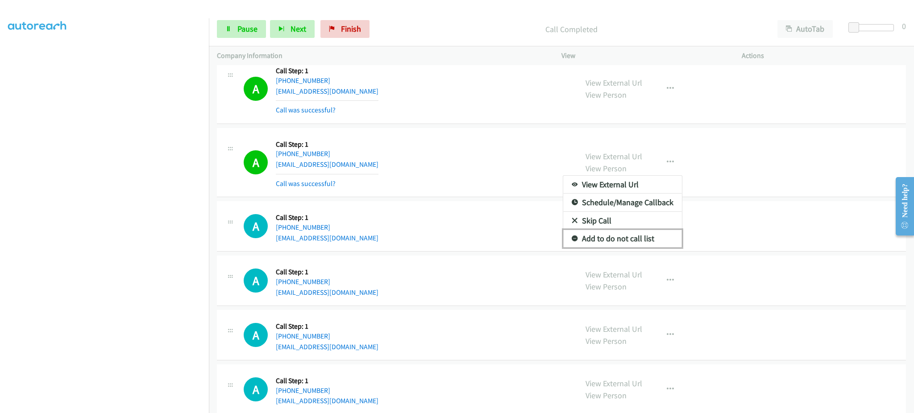
click at [640, 236] on link "Add to do not call list" at bounding box center [622, 239] width 119 height 18
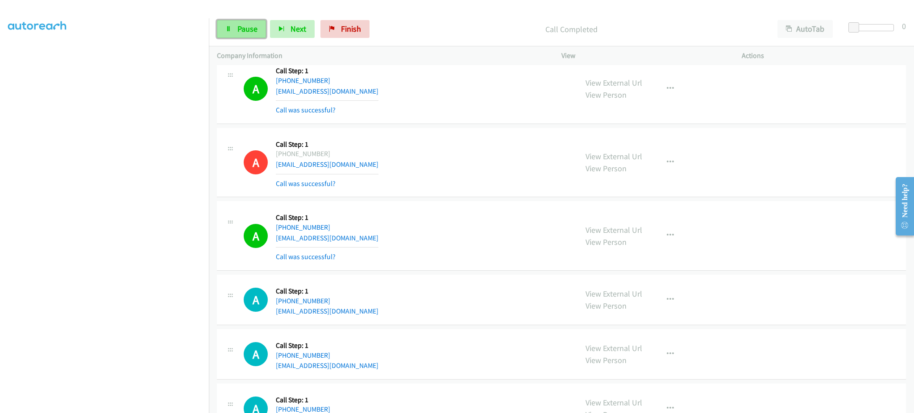
click at [230, 35] on link "Pause" at bounding box center [241, 29] width 49 height 18
click at [243, 34] on link "Start Calls" at bounding box center [249, 29] width 64 height 18
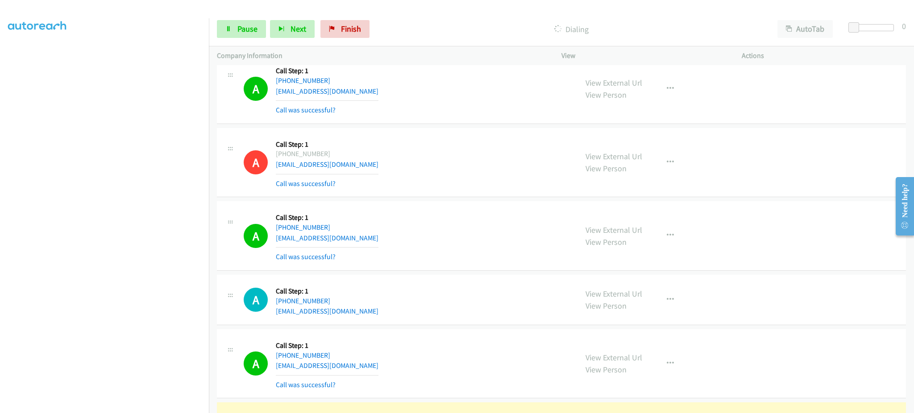
click at [147, 403] on section at bounding box center [104, 201] width 193 height 427
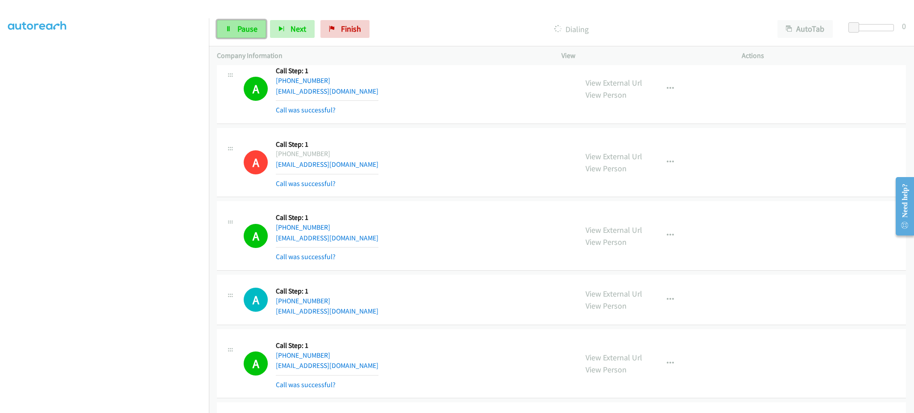
click at [224, 26] on link "Pause" at bounding box center [241, 29] width 49 height 18
drag, startPoint x: 253, startPoint y: 25, endPoint x: 364, endPoint y: 190, distance: 199.0
click at [253, 25] on span "Start Calls" at bounding box center [254, 29] width 35 height 10
click at [238, 33] on span "Pause" at bounding box center [247, 29] width 20 height 10
click at [251, 27] on span "Start Calls" at bounding box center [254, 29] width 35 height 10
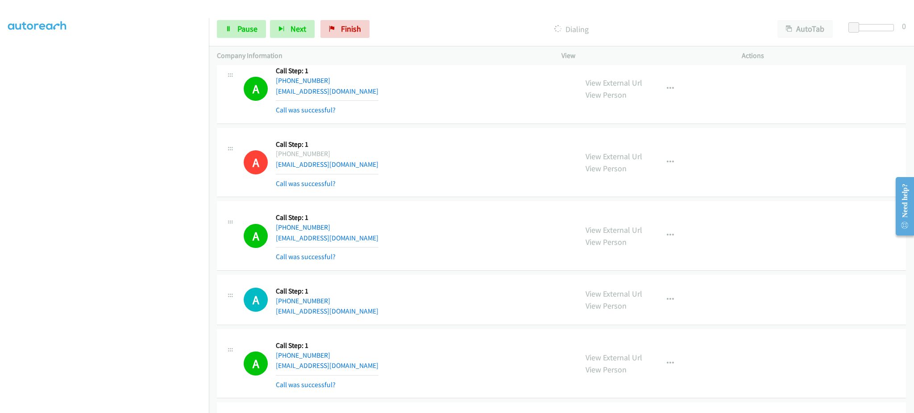
click at [152, 405] on section at bounding box center [104, 201] width 193 height 427
click at [237, 21] on link "Pause" at bounding box center [241, 29] width 49 height 18
click at [256, 32] on span "Start Calls" at bounding box center [254, 29] width 35 height 10
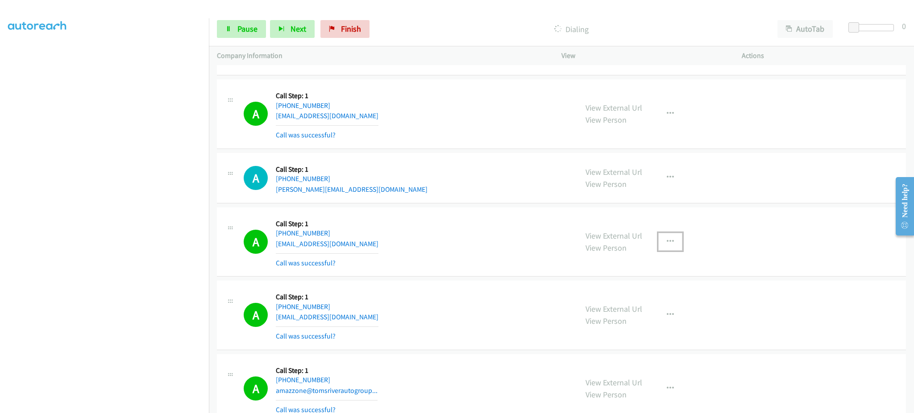
click at [671, 242] on button "button" at bounding box center [670, 242] width 24 height 18
click at [615, 324] on link "Add to do not call list" at bounding box center [622, 318] width 119 height 18
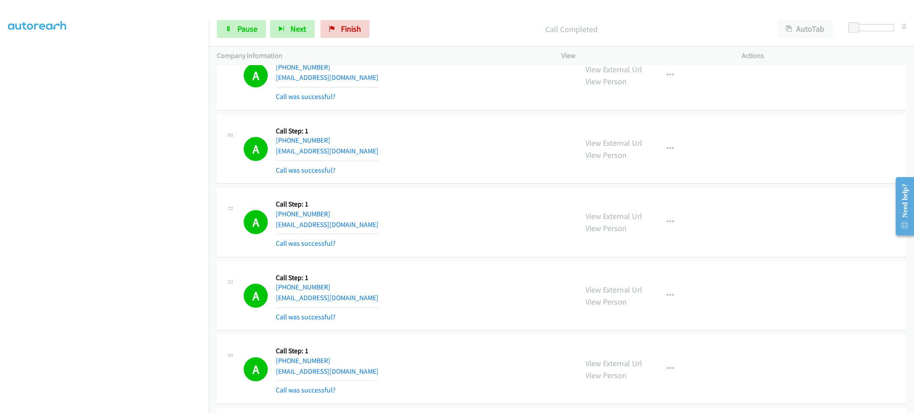
scroll to position [4274, 0]
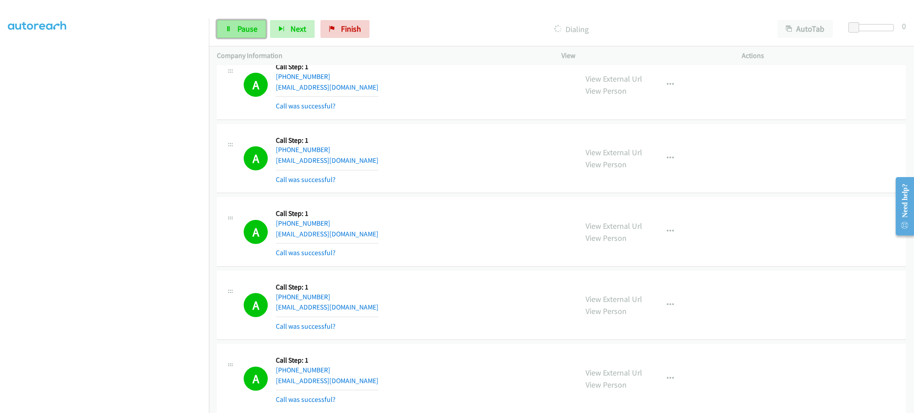
click at [249, 25] on span "Pause" at bounding box center [247, 29] width 20 height 10
click at [243, 27] on span "Start Calls" at bounding box center [254, 29] width 35 height 10
click at [251, 27] on span "Pause" at bounding box center [247, 29] width 20 height 10
drag, startPoint x: 267, startPoint y: 35, endPoint x: 303, endPoint y: 14, distance: 41.8
click at [266, 35] on link "Start Calls" at bounding box center [249, 29] width 64 height 18
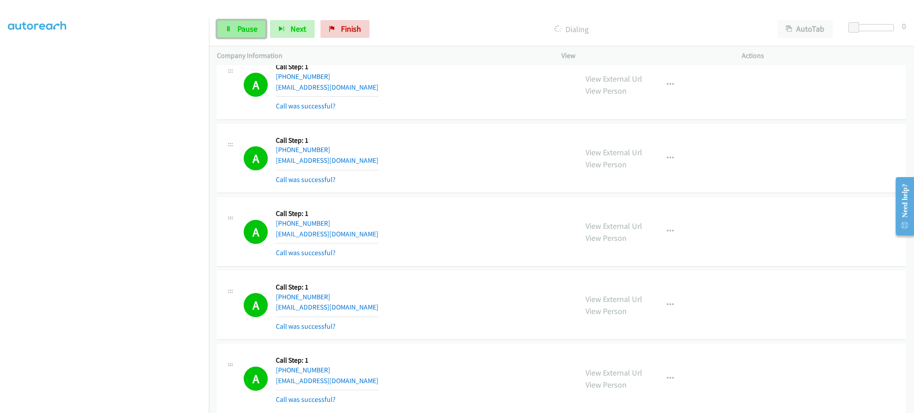
click at [258, 35] on link "Pause" at bounding box center [241, 29] width 49 height 18
click at [233, 15] on div "Start Calls Pause Next Finish Call Completed AutoTab AutoTab 0" at bounding box center [561, 29] width 705 height 34
click at [233, 27] on link "Start Calls" at bounding box center [249, 29] width 64 height 18
click at [234, 26] on link "Pause" at bounding box center [241, 29] width 49 height 18
click at [246, 33] on span "Start Calls" at bounding box center [254, 29] width 35 height 10
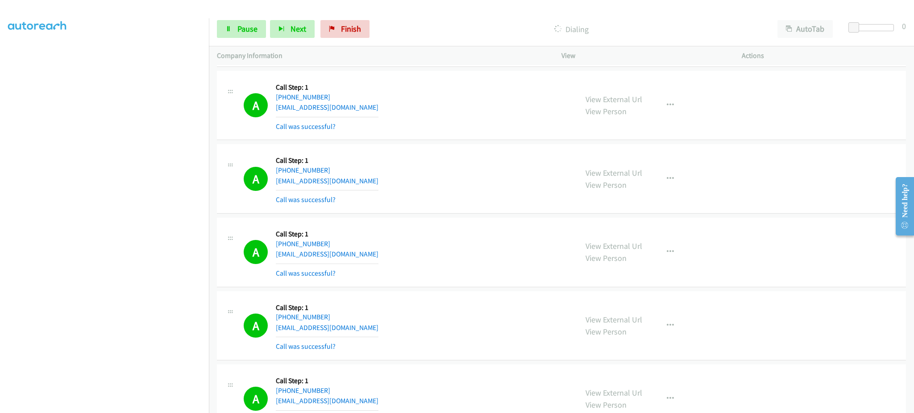
scroll to position [5318, 0]
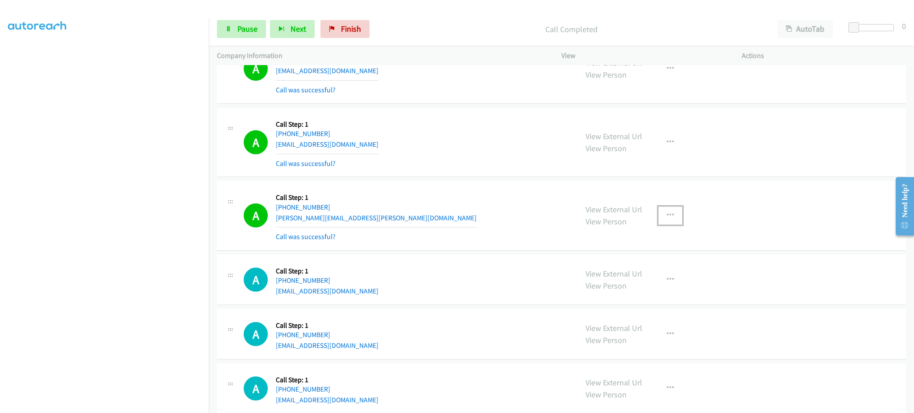
click at [667, 217] on icon "button" at bounding box center [670, 215] width 7 height 7
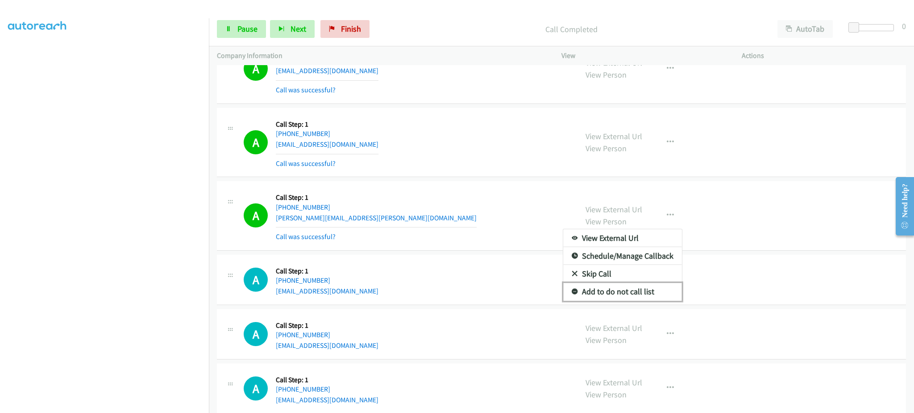
click at [658, 295] on link "Add to do not call list" at bounding box center [622, 292] width 119 height 18
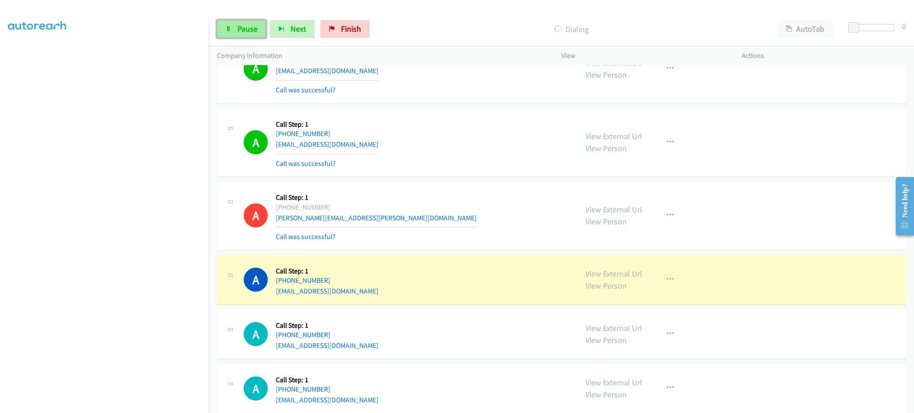
click at [249, 31] on span "Pause" at bounding box center [247, 29] width 20 height 10
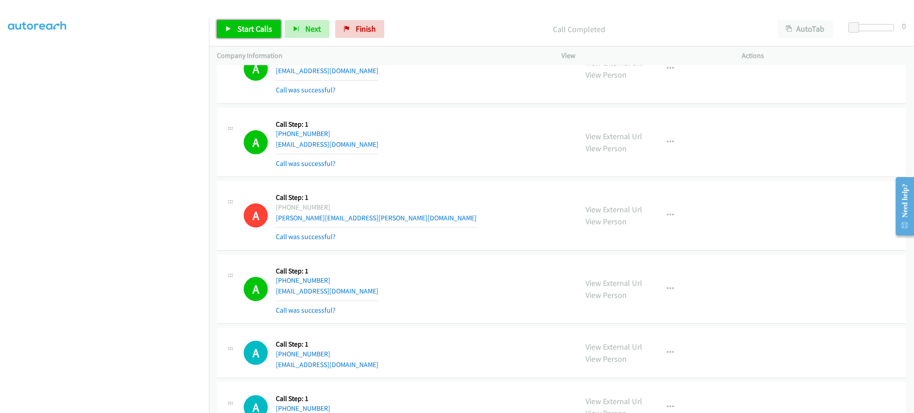
click at [265, 24] on span "Start Calls" at bounding box center [254, 29] width 35 height 10
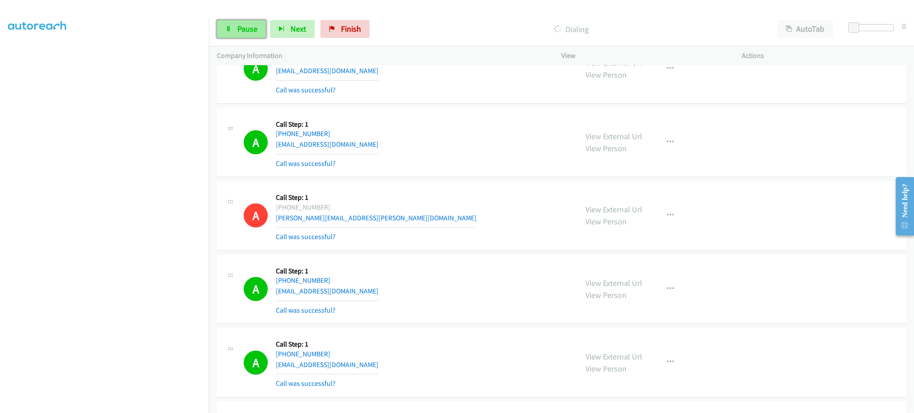
click at [227, 35] on link "Pause" at bounding box center [241, 29] width 49 height 18
click at [231, 26] on icon at bounding box center [228, 29] width 6 height 6
click at [660, 151] on button "button" at bounding box center [670, 142] width 24 height 18
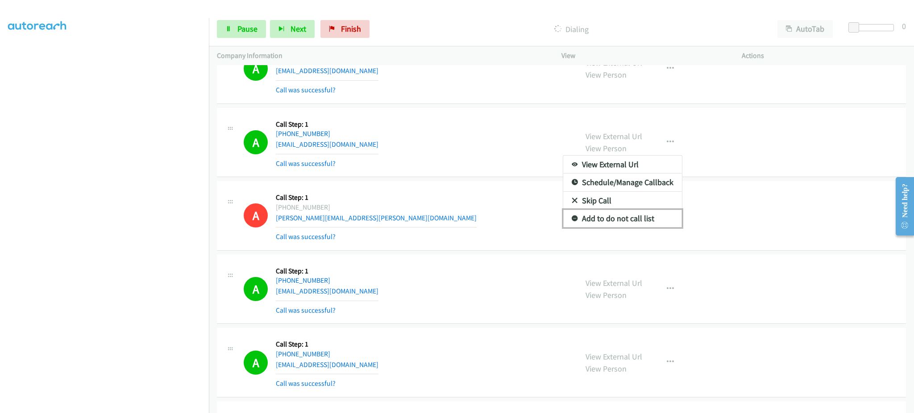
click at [647, 220] on link "Add to do not call list" at bounding box center [622, 219] width 119 height 18
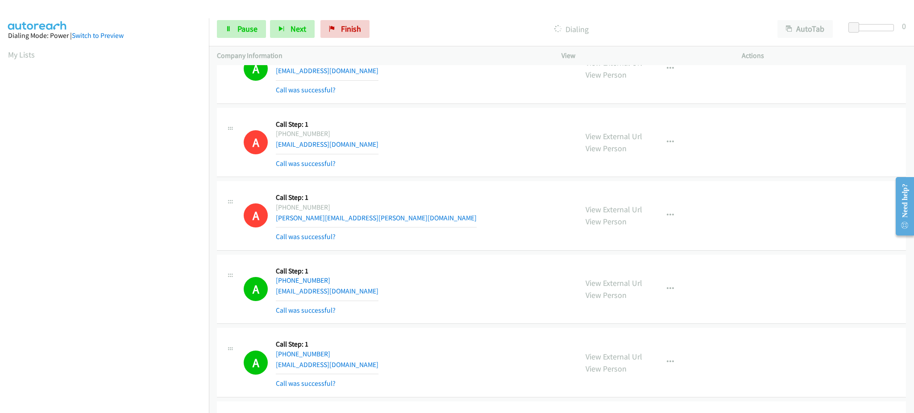
scroll to position [89, 2]
click at [230, 33] on link "Pause" at bounding box center [241, 29] width 49 height 18
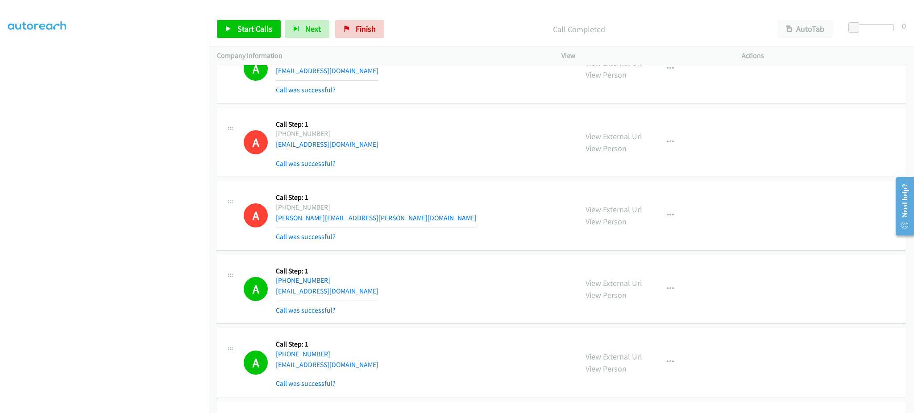
scroll to position [5073, 0]
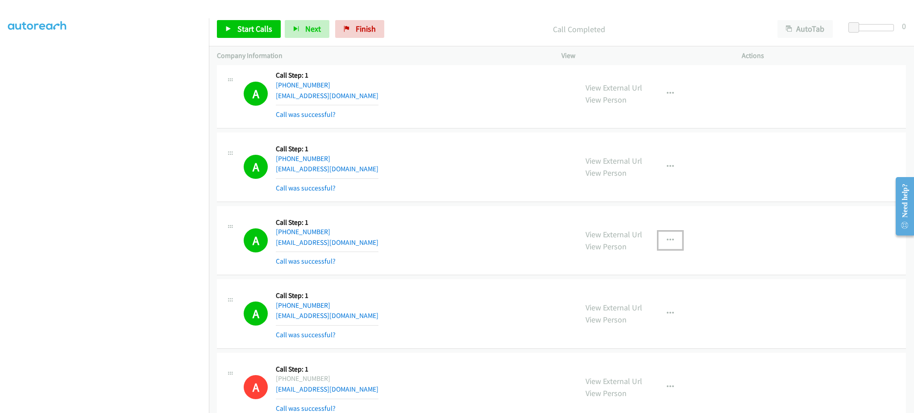
click at [675, 243] on button "button" at bounding box center [670, 241] width 24 height 18
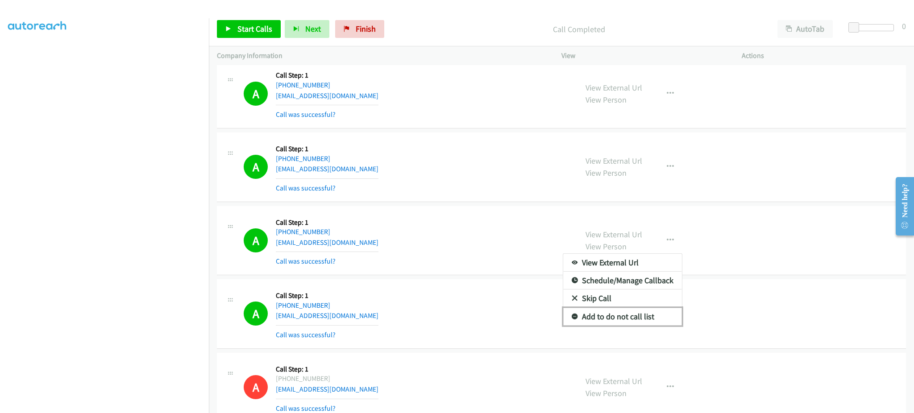
drag, startPoint x: 636, startPoint y: 312, endPoint x: 625, endPoint y: 329, distance: 20.5
click at [636, 312] on link "Add to do not call list" at bounding box center [622, 317] width 119 height 18
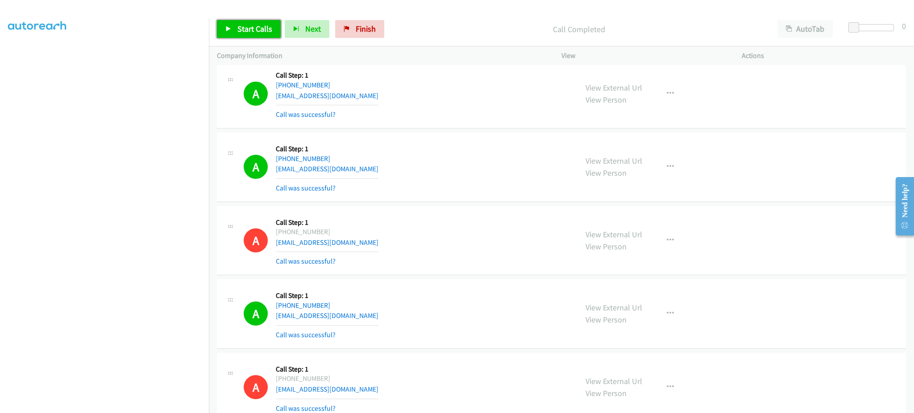
click at [255, 31] on span "Start Calls" at bounding box center [254, 29] width 35 height 10
click at [242, 36] on link "Pause" at bounding box center [241, 29] width 49 height 18
click at [242, 35] on link "Start Calls" at bounding box center [249, 29] width 64 height 18
click at [246, 39] on div "Start Calls Pause Next Finish Dialing AutoTab AutoTab 0" at bounding box center [561, 29] width 705 height 34
click at [255, 24] on span "Pause" at bounding box center [247, 29] width 20 height 10
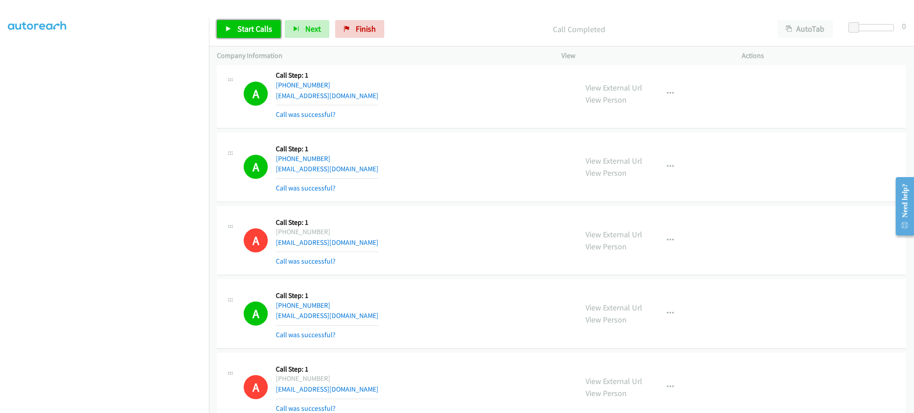
click at [248, 28] on span "Start Calls" at bounding box center [254, 29] width 35 height 10
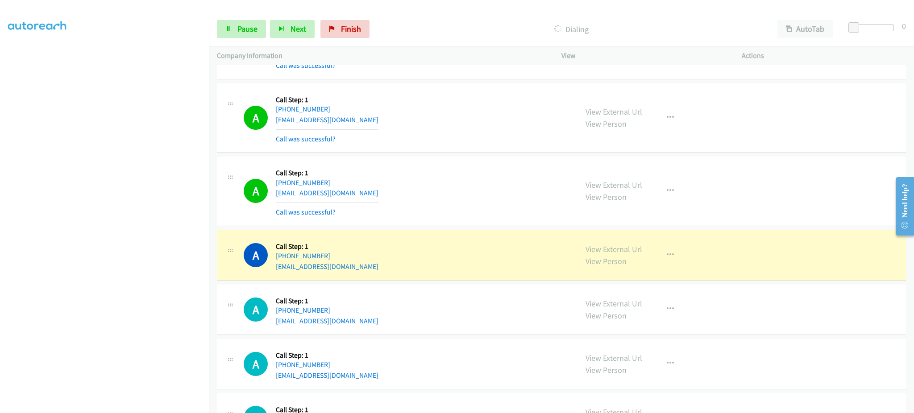
scroll to position [6501, 0]
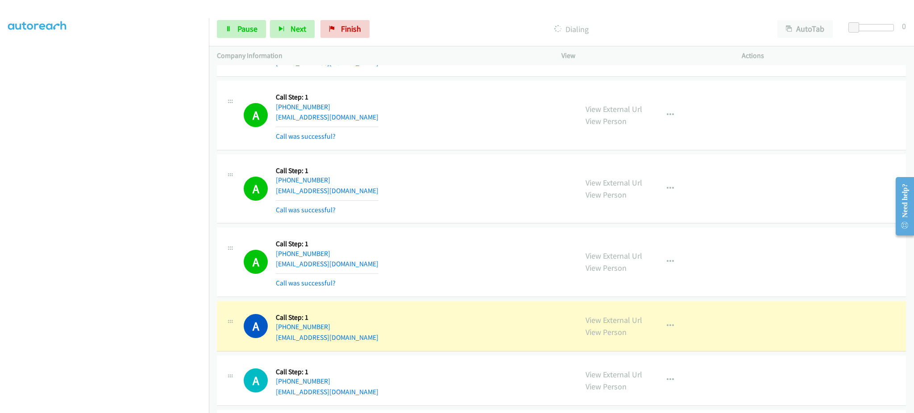
drag, startPoint x: 606, startPoint y: 313, endPoint x: 604, endPoint y: 318, distance: 5.4
click at [606, 313] on div "View External Url View Person View External Url Email Schedule/Manage Callback …" at bounding box center [672, 326] width 188 height 34
click at [602, 324] on link "View External Url" at bounding box center [614, 320] width 57 height 10
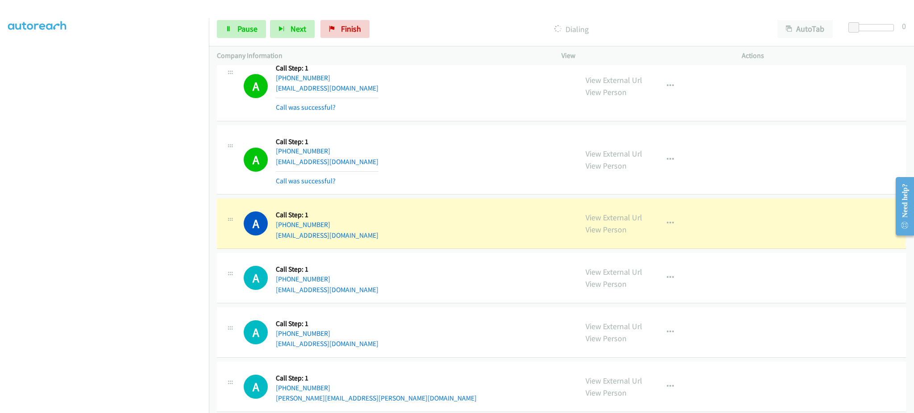
scroll to position [6680, 0]
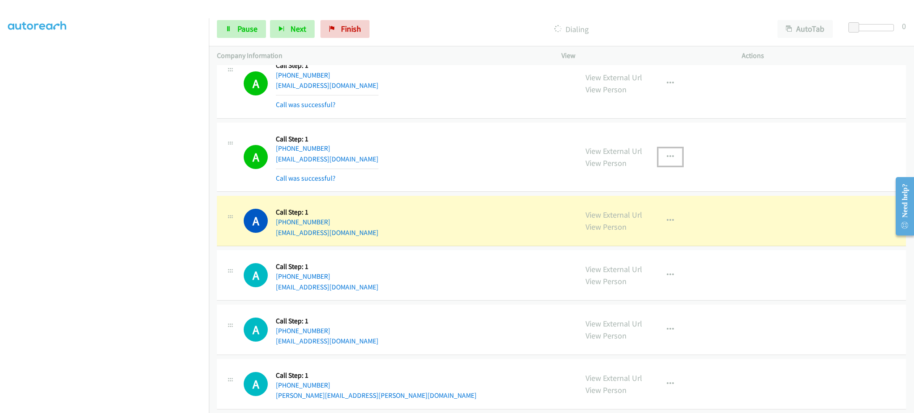
click at [658, 161] on button "button" at bounding box center [670, 157] width 24 height 18
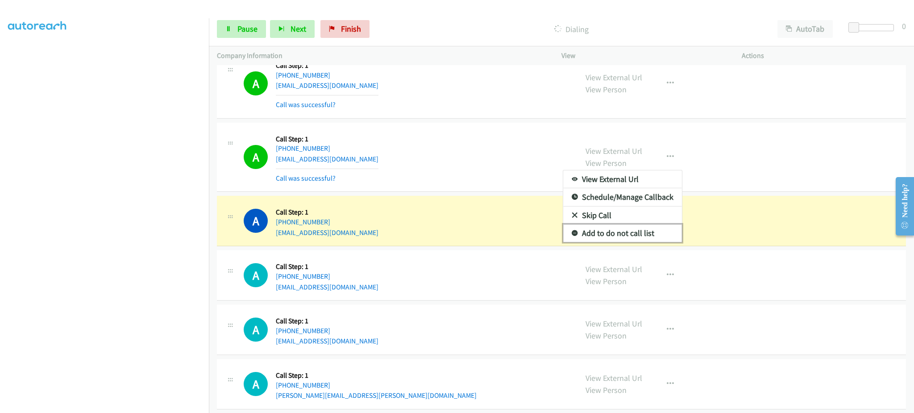
click at [639, 235] on link "Add to do not call list" at bounding box center [622, 233] width 119 height 18
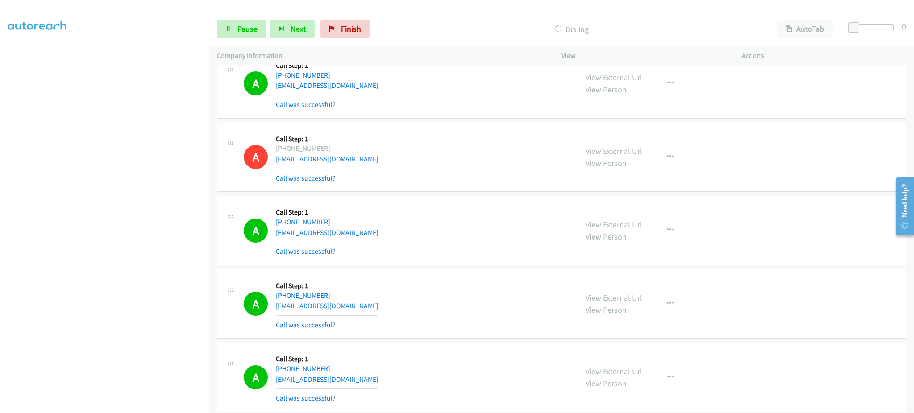
scroll to position [6102, 0]
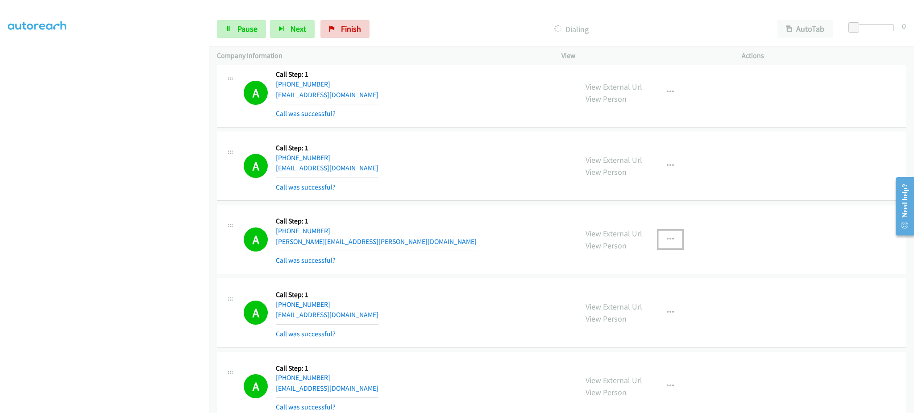
drag, startPoint x: 658, startPoint y: 238, endPoint x: 658, endPoint y: 254, distance: 15.6
click at [659, 238] on button "button" at bounding box center [670, 240] width 24 height 18
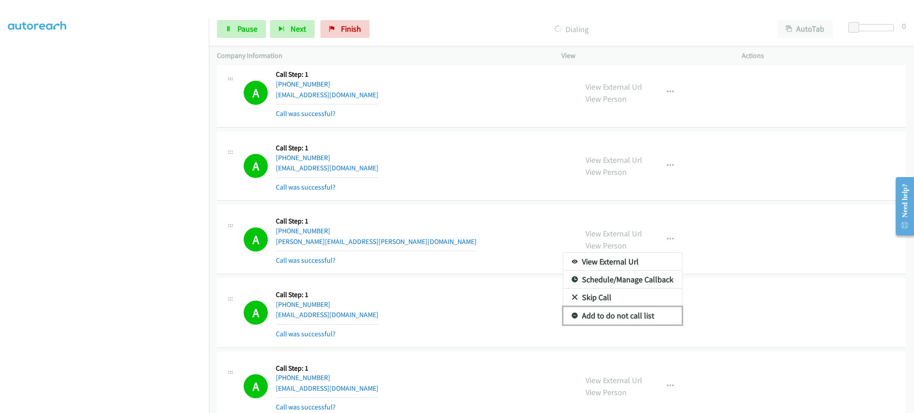
click at [654, 312] on link "Add to do not call list" at bounding box center [622, 316] width 119 height 18
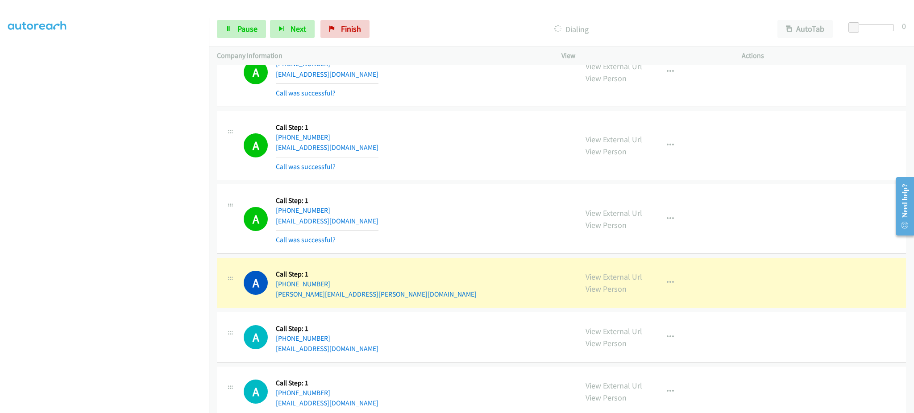
scroll to position [6995, 0]
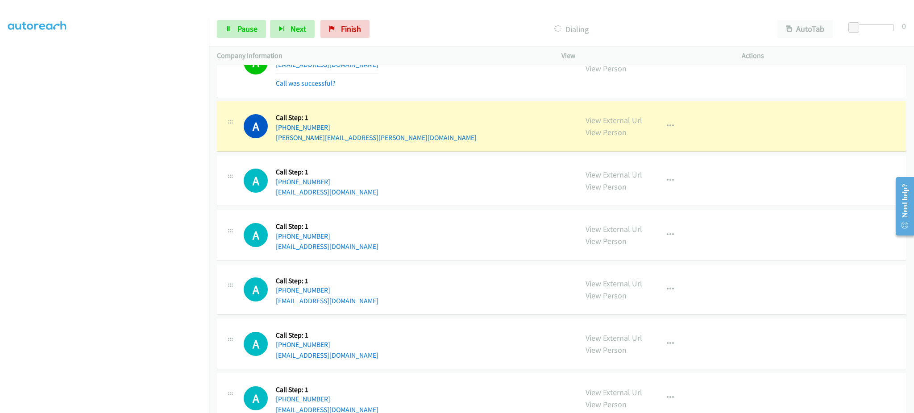
click at [686, 152] on div "A Callback Scheduled Call Step: 1 America/New_York [PHONE_NUMBER] [PERSON_NAME]…" at bounding box center [561, 126] width 689 height 50
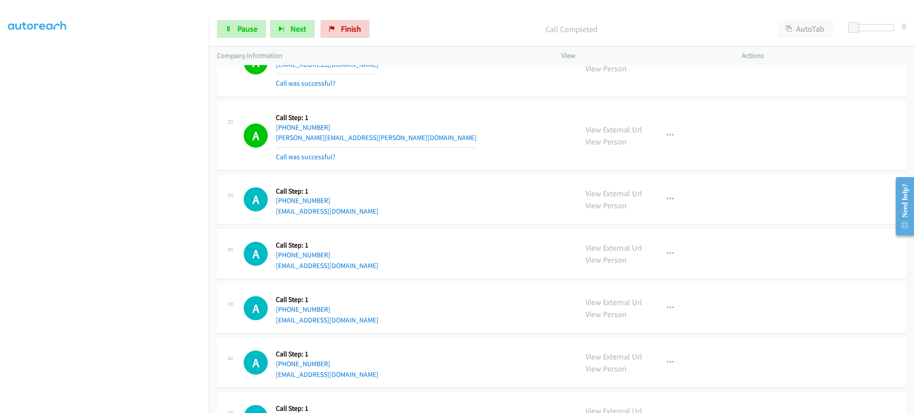
click at [673, 152] on div "View External Url View Person View External Url Email Schedule/Manage Callback …" at bounding box center [672, 135] width 188 height 53
click at [675, 142] on button "button" at bounding box center [670, 136] width 24 height 18
click at [659, 217] on link "Add to do not call list" at bounding box center [622, 212] width 119 height 18
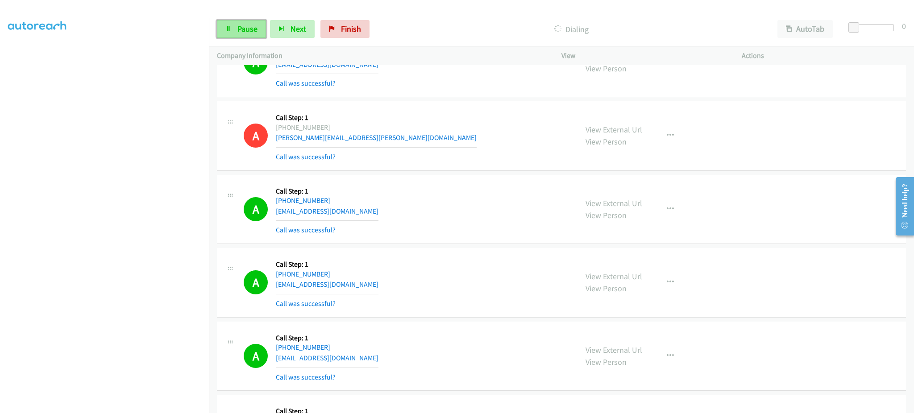
click at [238, 32] on span "Pause" at bounding box center [247, 29] width 20 height 10
click at [258, 36] on link "Start Calls" at bounding box center [249, 29] width 64 height 18
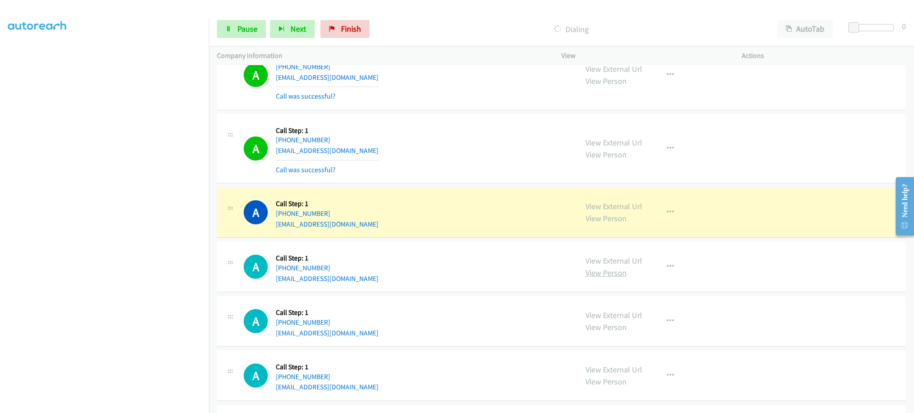
scroll to position [7352, 0]
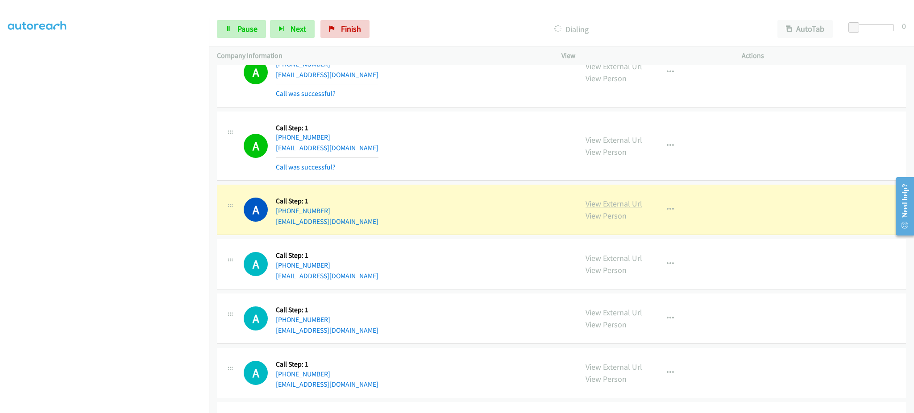
click at [623, 206] on link "View External Url" at bounding box center [614, 204] width 57 height 10
click at [253, 25] on span "Pause" at bounding box center [247, 29] width 20 height 10
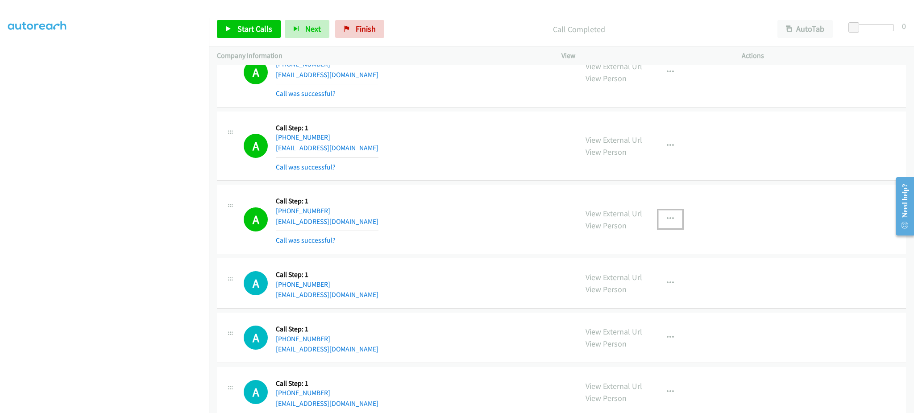
click at [658, 224] on button "button" at bounding box center [670, 219] width 24 height 18
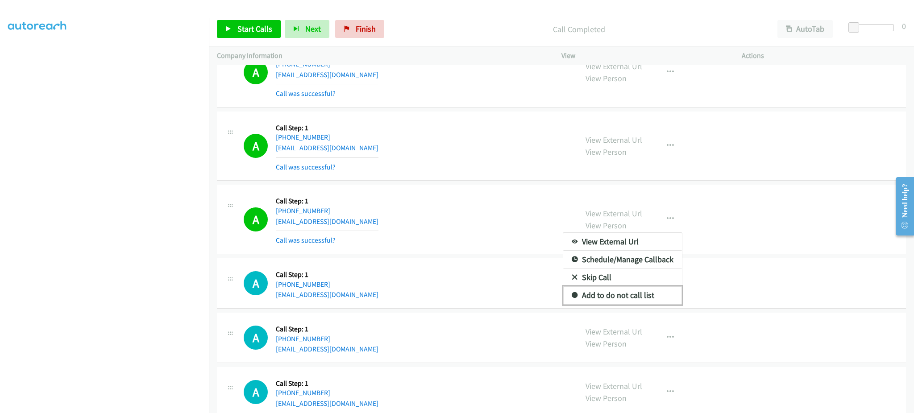
click at [646, 297] on link "Add to do not call list" at bounding box center [622, 296] width 119 height 18
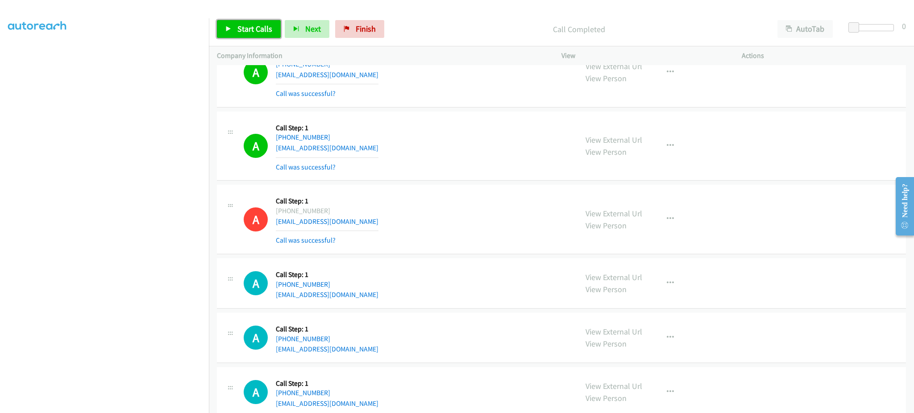
click at [255, 31] on span "Start Calls" at bounding box center [254, 29] width 35 height 10
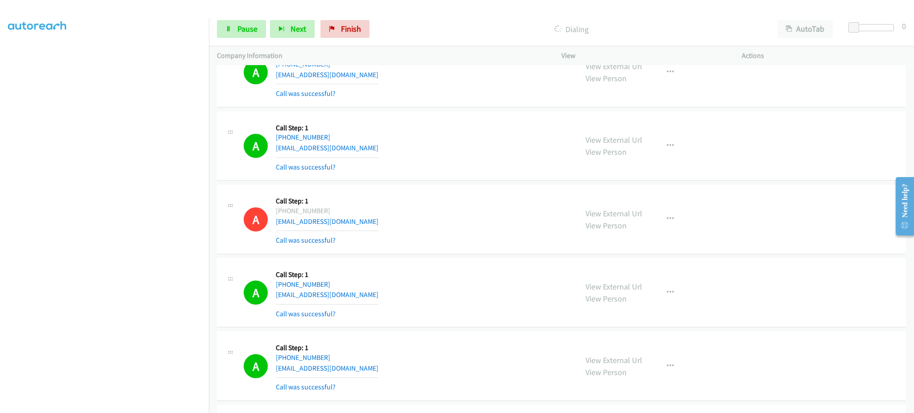
scroll to position [7670, 0]
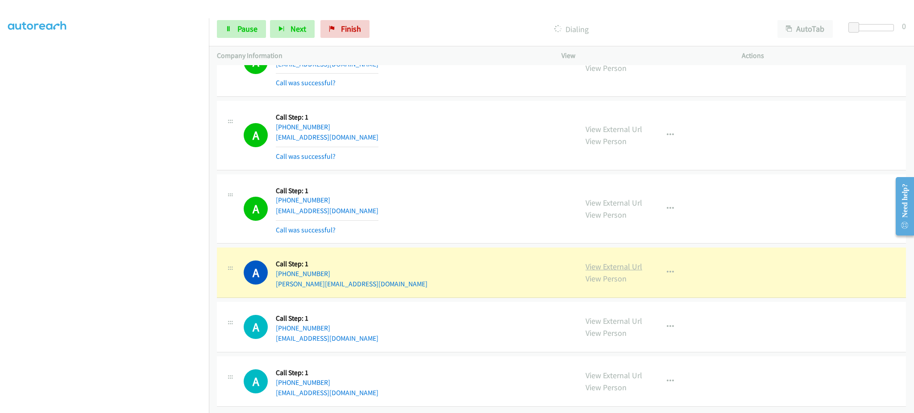
click at [620, 262] on link "View External Url" at bounding box center [614, 267] width 57 height 10
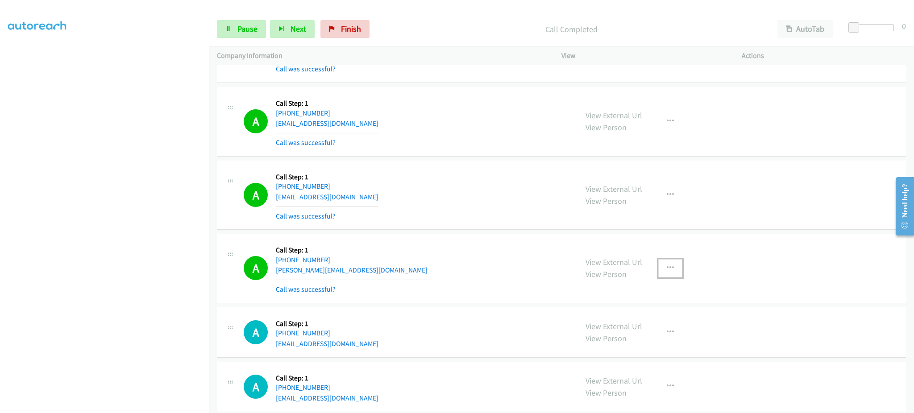
click at [668, 277] on button "button" at bounding box center [670, 268] width 24 height 18
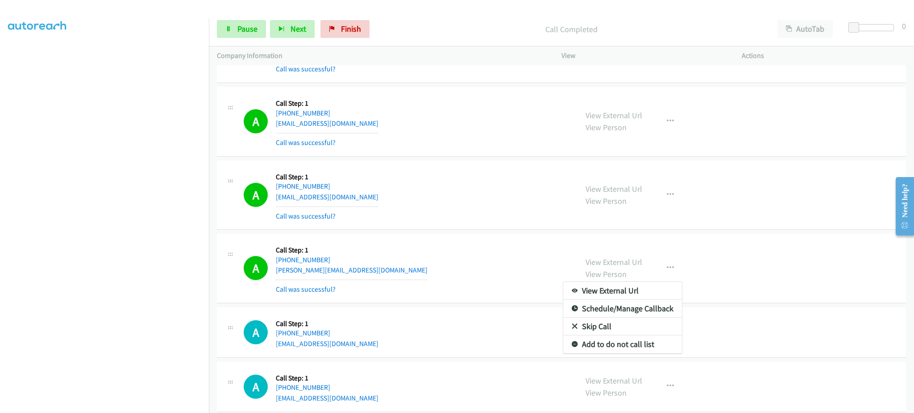
click at [663, 276] on div at bounding box center [457, 206] width 914 height 413
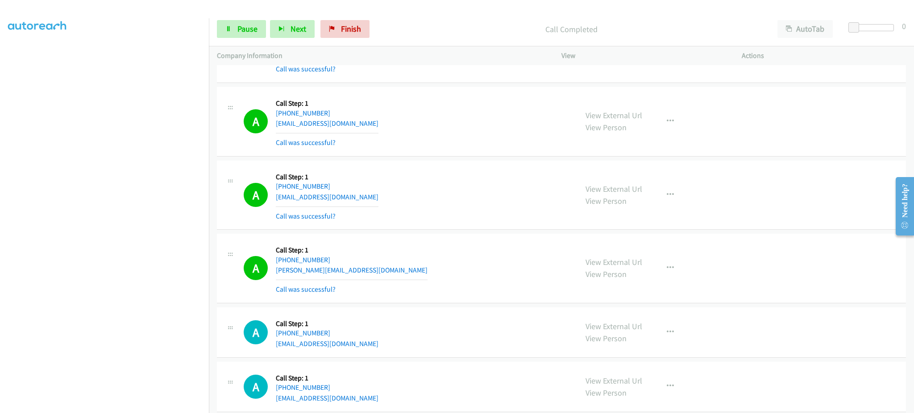
click at [693, 276] on div "View External Url View Person View External Url Email Schedule/Manage Callback …" at bounding box center [672, 268] width 188 height 53
click at [673, 272] on button "button" at bounding box center [670, 268] width 24 height 18
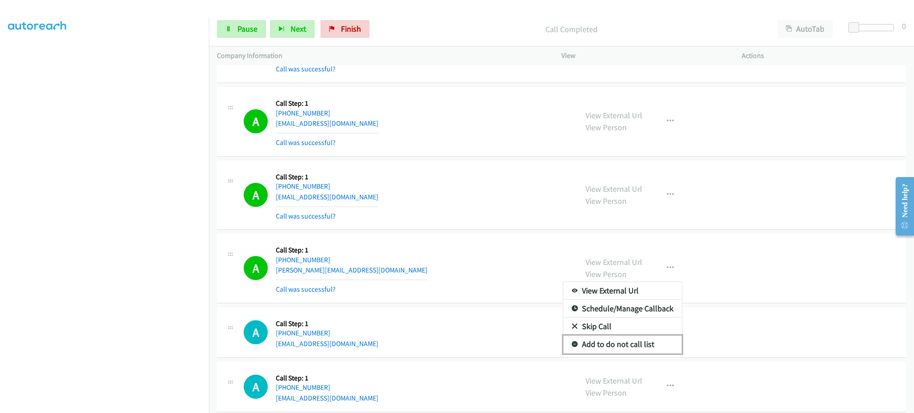
click at [637, 349] on link "Add to do not call list" at bounding box center [622, 345] width 119 height 18
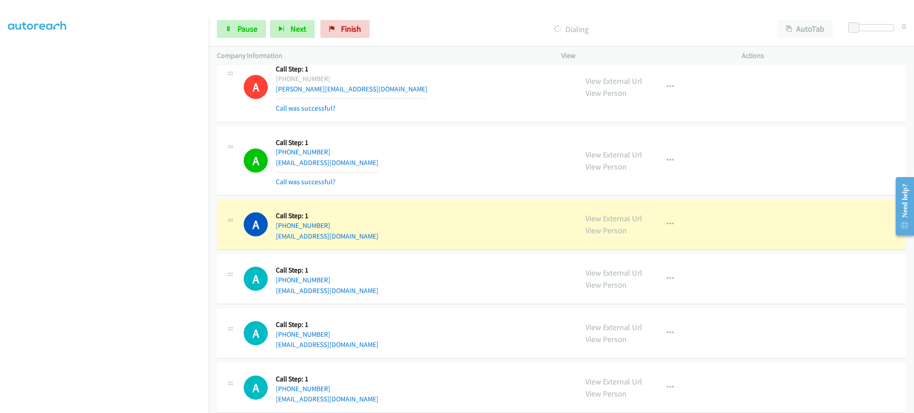
scroll to position [7849, 0]
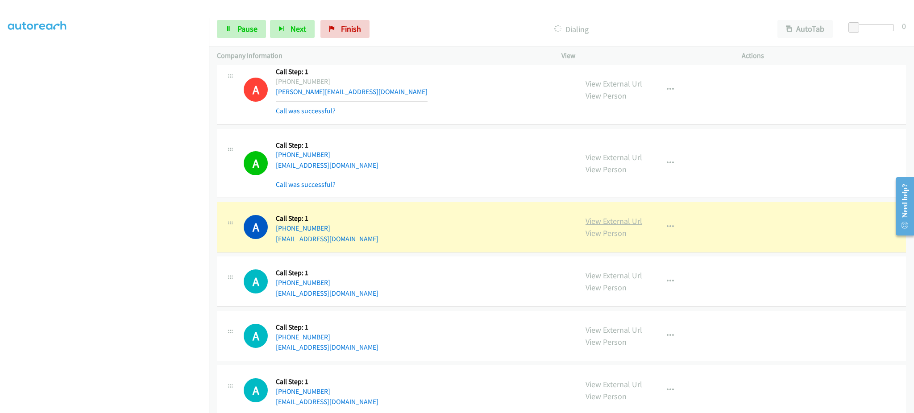
click at [603, 224] on link "View External Url" at bounding box center [614, 221] width 57 height 10
click at [243, 28] on span "Pause" at bounding box center [247, 29] width 20 height 10
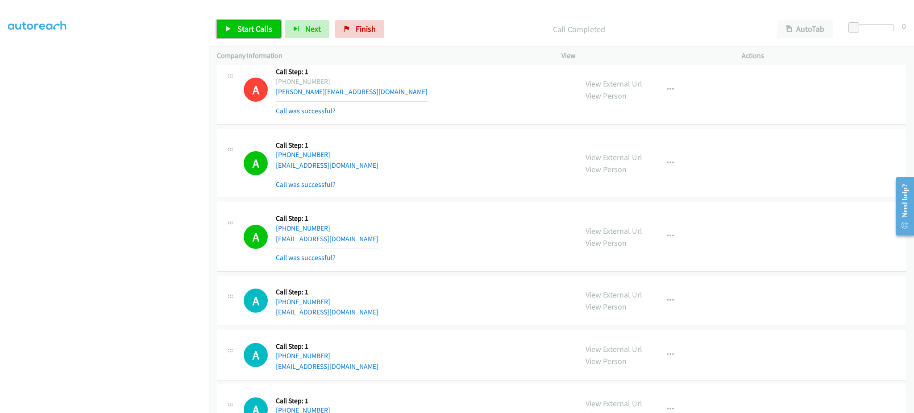
click at [260, 33] on span "Start Calls" at bounding box center [254, 29] width 35 height 10
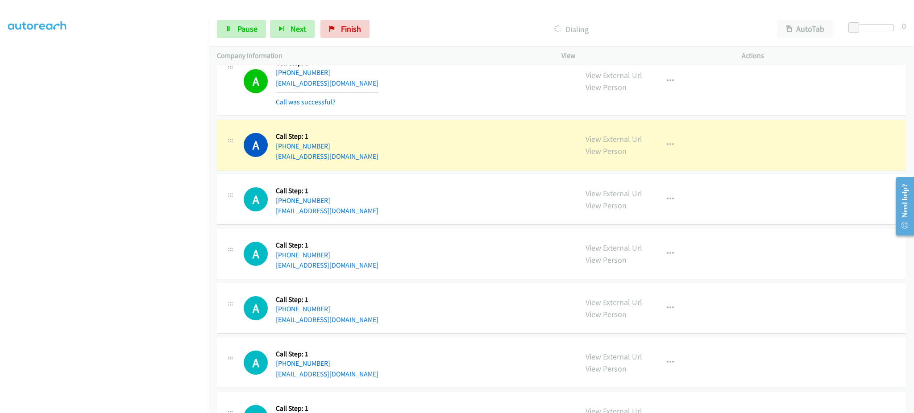
scroll to position [8201, 0]
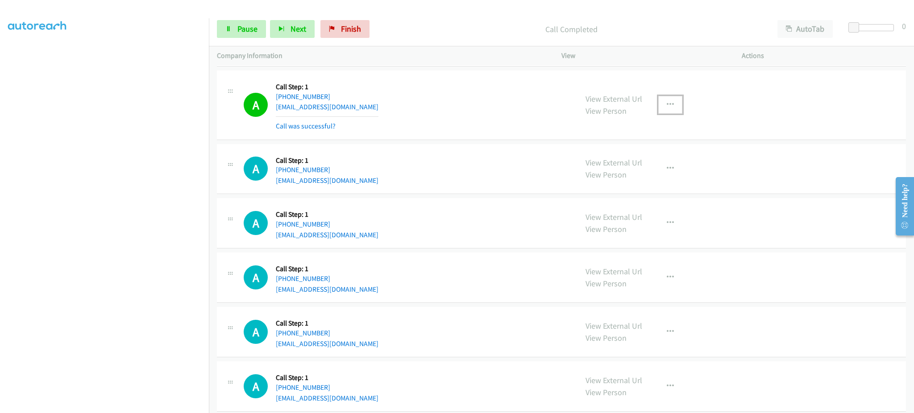
click at [669, 106] on button "button" at bounding box center [670, 105] width 24 height 18
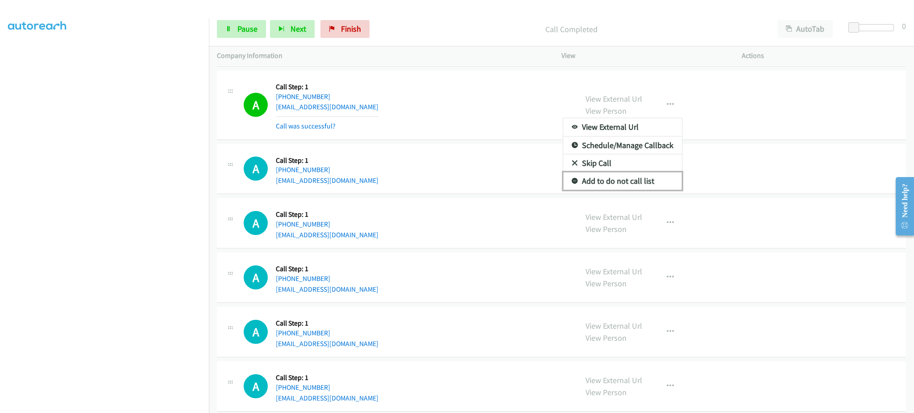
click at [656, 181] on link "Add to do not call list" at bounding box center [622, 181] width 119 height 18
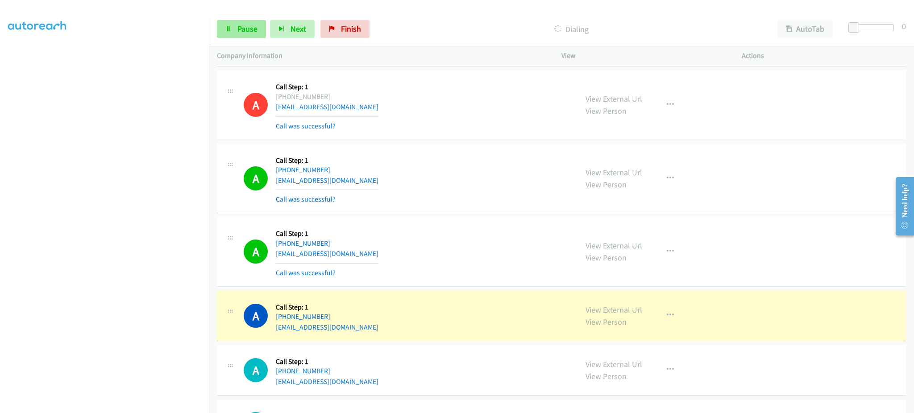
drag, startPoint x: 226, startPoint y: 40, endPoint x: 246, endPoint y: 25, distance: 24.6
click at [226, 40] on div "Start Calls Pause Next Finish Dialing AutoTab AutoTab 0" at bounding box center [561, 29] width 705 height 34
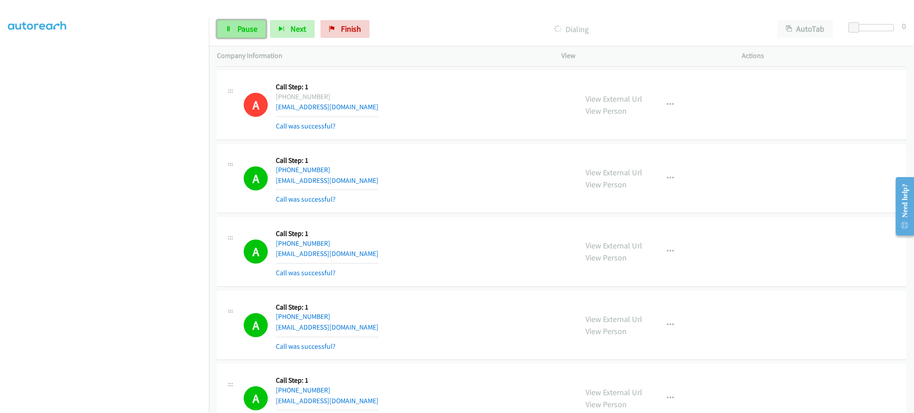
click at [240, 36] on link "Pause" at bounding box center [241, 29] width 49 height 18
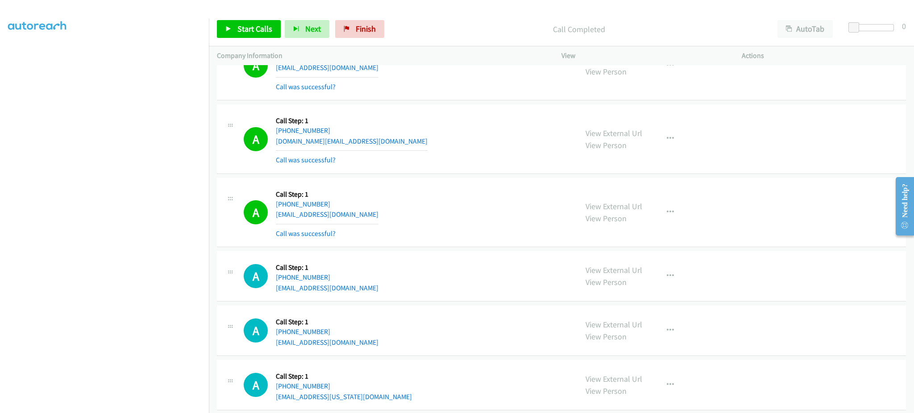
scroll to position [8610, 0]
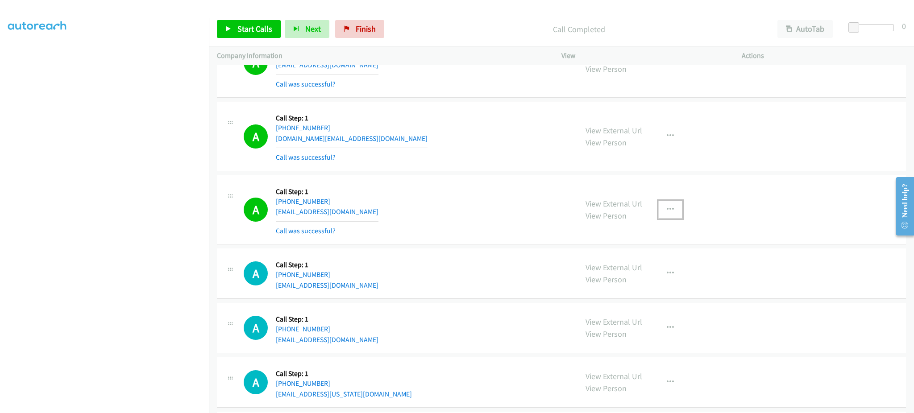
click at [677, 217] on button "button" at bounding box center [670, 210] width 24 height 18
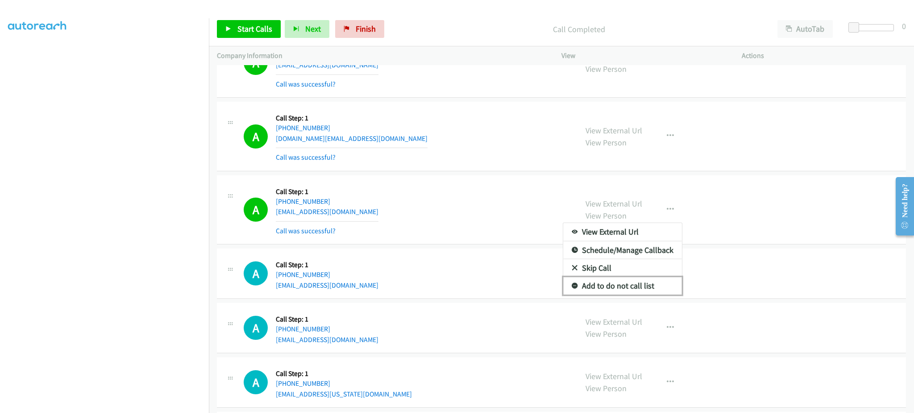
click at [636, 295] on link "Add to do not call list" at bounding box center [622, 286] width 119 height 18
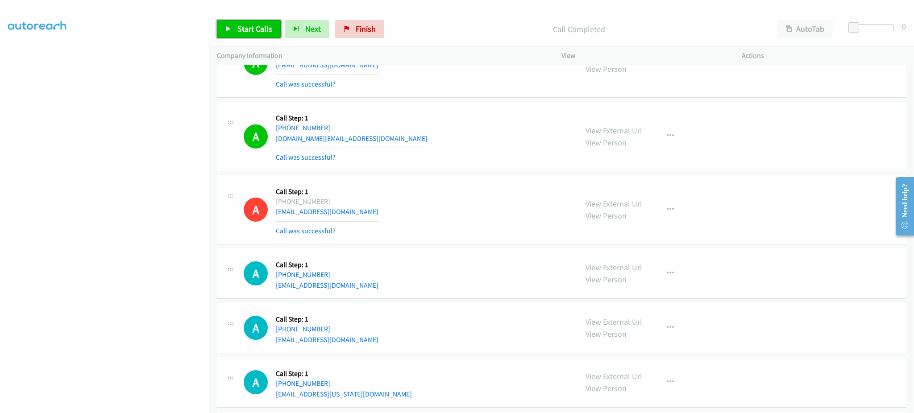
click at [262, 26] on span "Start Calls" at bounding box center [254, 29] width 35 height 10
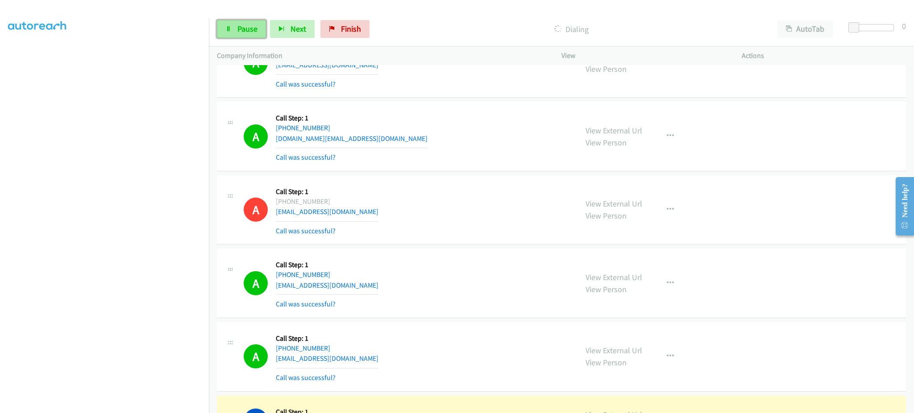
click at [254, 29] on span "Pause" at bounding box center [247, 29] width 20 height 10
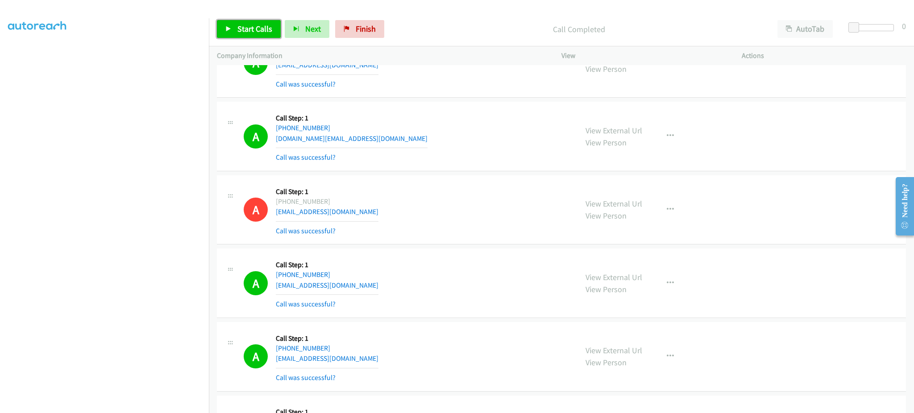
click at [252, 35] on link "Start Calls" at bounding box center [249, 29] width 64 height 18
click at [238, 36] on link "Pause" at bounding box center [241, 29] width 49 height 18
click at [239, 34] on link "Start Calls" at bounding box center [249, 29] width 64 height 18
click at [245, 14] on div "Start Calls Pause Next Finish Dialing AutoTab AutoTab 0" at bounding box center [561, 29] width 705 height 34
click at [243, 21] on link "Pause" at bounding box center [241, 29] width 49 height 18
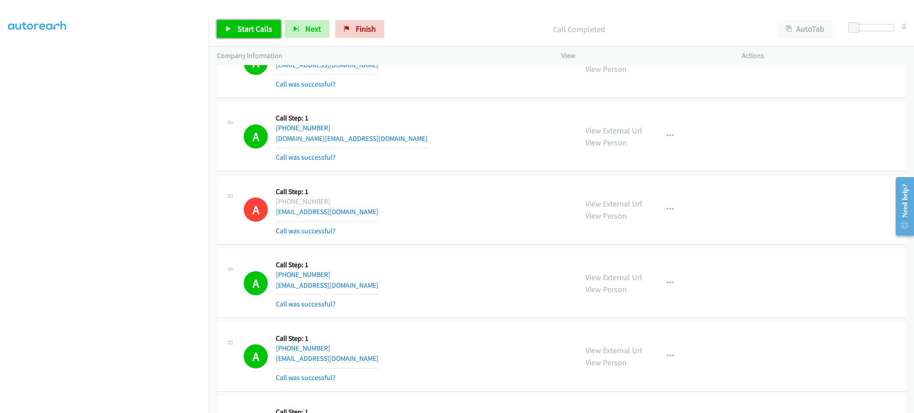
click at [275, 27] on link "Start Calls" at bounding box center [249, 29] width 64 height 18
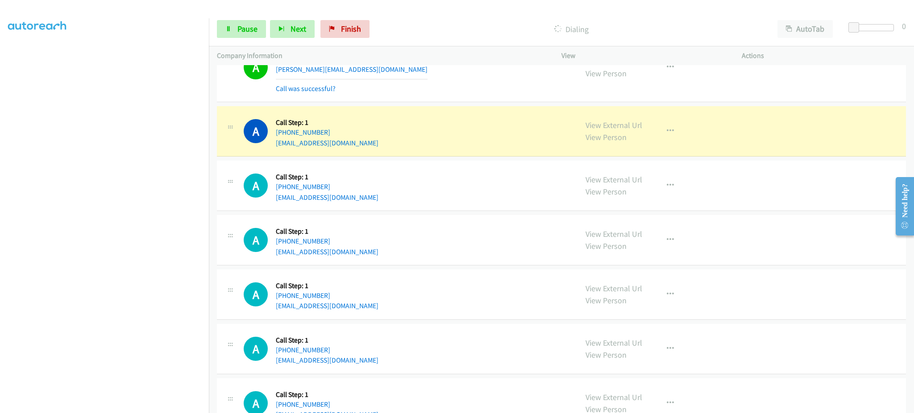
scroll to position [9324, 0]
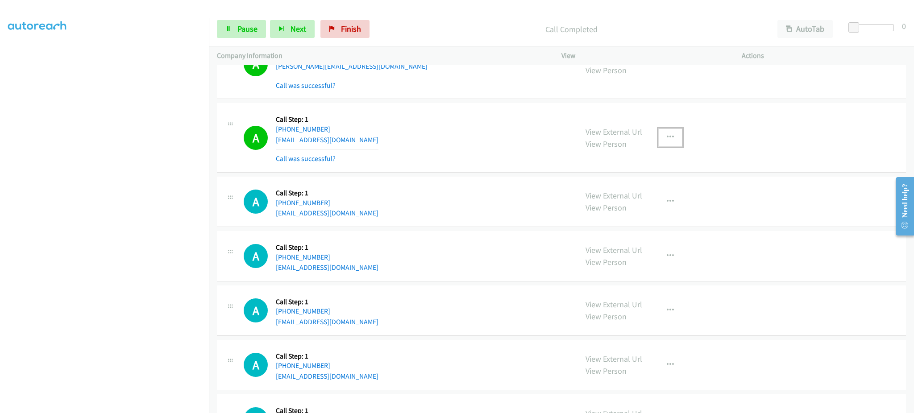
click at [658, 142] on button "button" at bounding box center [670, 138] width 24 height 18
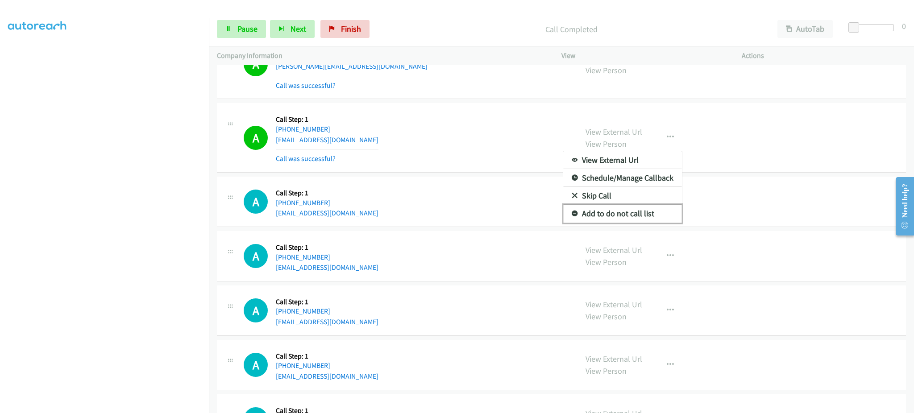
click at [635, 218] on link "Add to do not call list" at bounding box center [622, 214] width 119 height 18
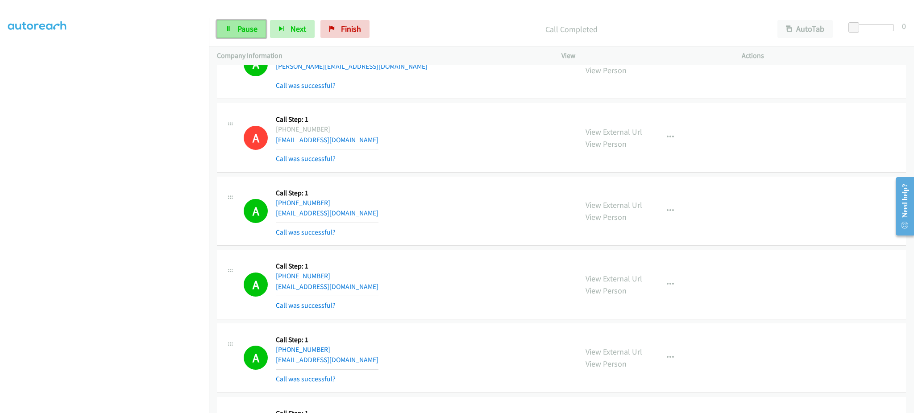
click at [244, 35] on link "Pause" at bounding box center [241, 29] width 49 height 18
click at [259, 31] on span "Start Calls" at bounding box center [254, 29] width 35 height 10
click at [154, 404] on section at bounding box center [104, 201] width 193 height 427
click at [241, 27] on span "Pause" at bounding box center [247, 29] width 20 height 10
click at [241, 33] on span "Start Calls" at bounding box center [254, 29] width 35 height 10
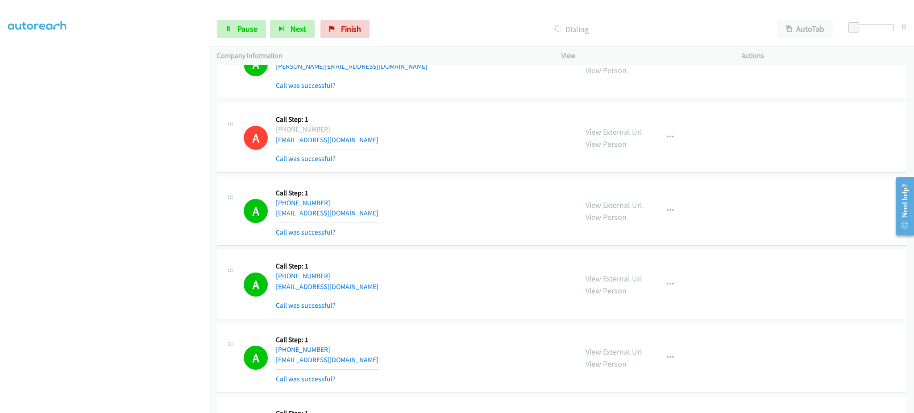
click at [252, 14] on div "Start Calls Pause Next Finish Dialing AutoTab AutoTab 0" at bounding box center [561, 29] width 705 height 34
click at [247, 28] on span "Pause" at bounding box center [247, 29] width 20 height 10
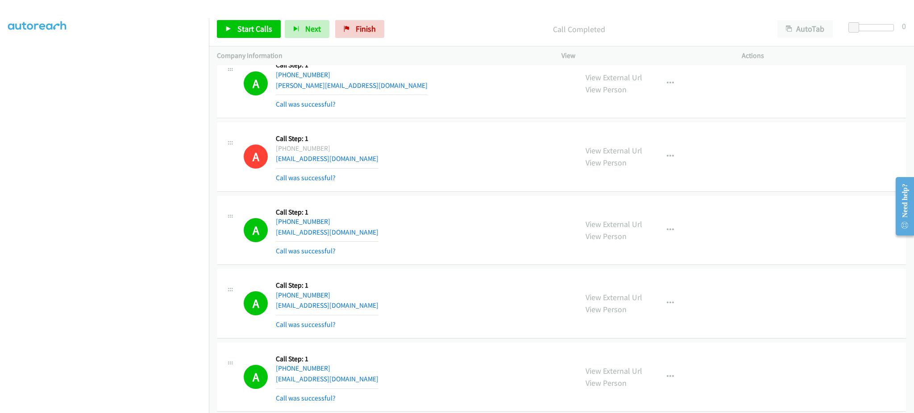
scroll to position [9343, 0]
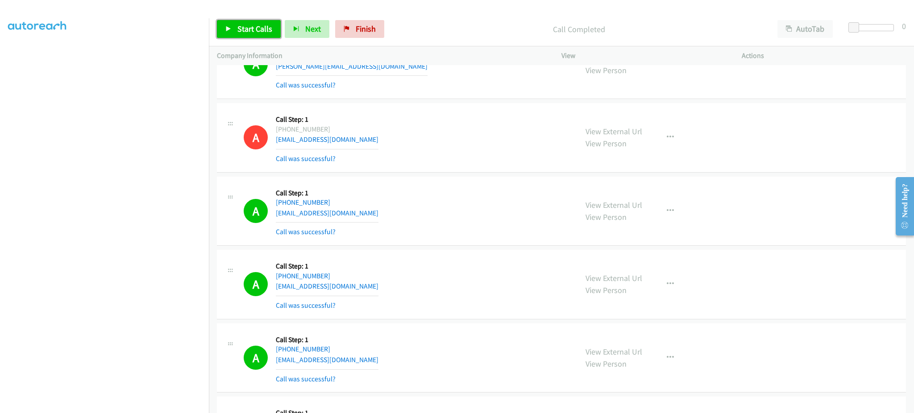
click at [261, 29] on span "Start Calls" at bounding box center [254, 29] width 35 height 10
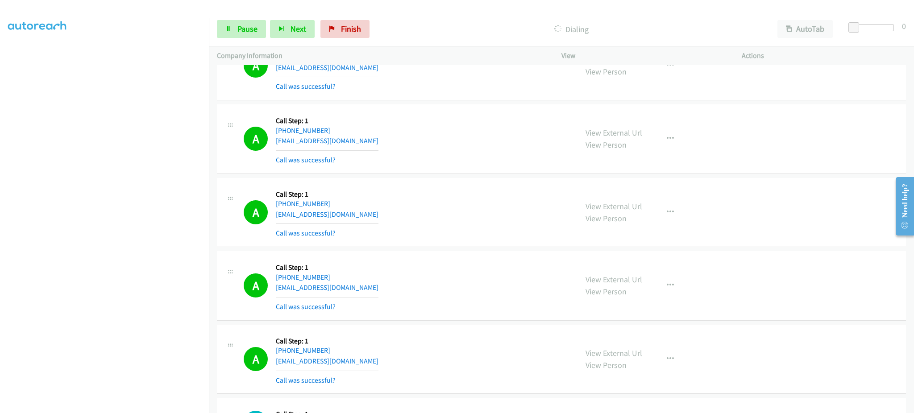
scroll to position [10534, 0]
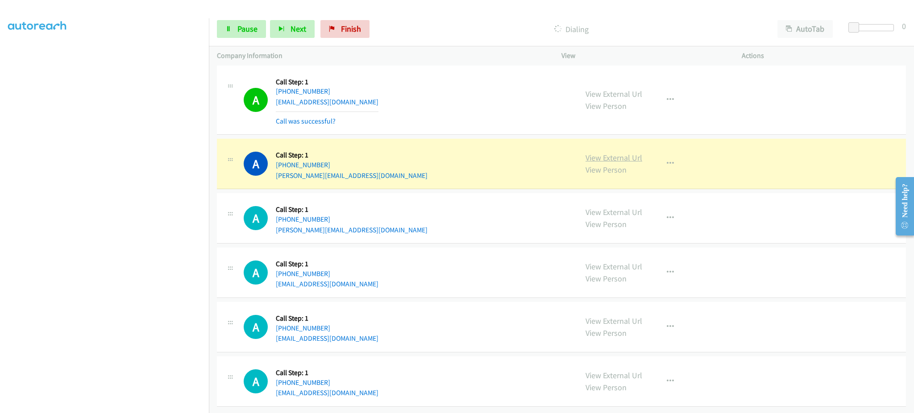
click at [605, 153] on link "View External Url" at bounding box center [614, 158] width 57 height 10
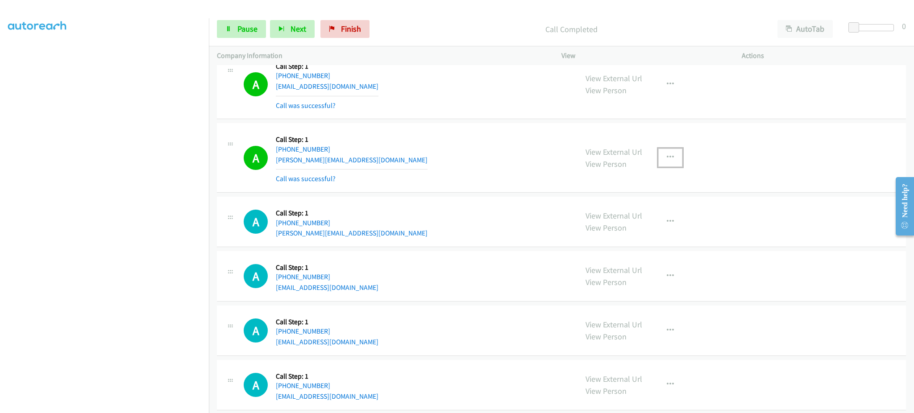
click at [669, 159] on button "button" at bounding box center [670, 158] width 24 height 18
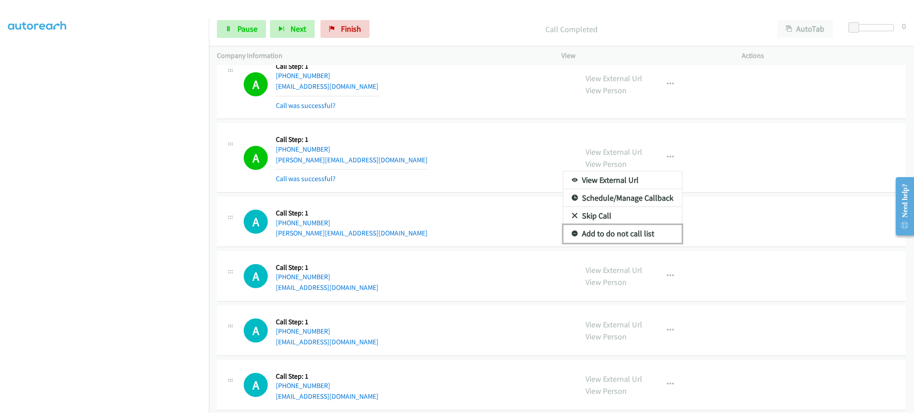
click at [638, 232] on link "Add to do not call list" at bounding box center [622, 234] width 119 height 18
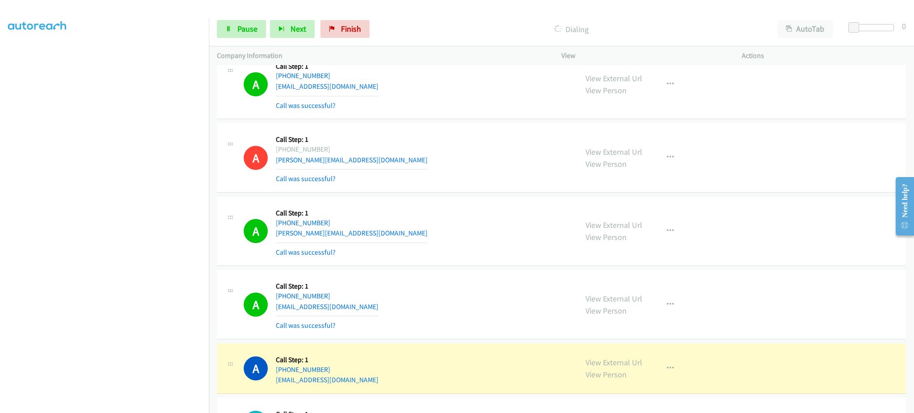
drag, startPoint x: 172, startPoint y: 407, endPoint x: 167, endPoint y: 402, distance: 7.3
click at [170, 407] on aside "Dialing Mode: Power | Switch to Preview My Lists" at bounding box center [104, 185] width 209 height 494
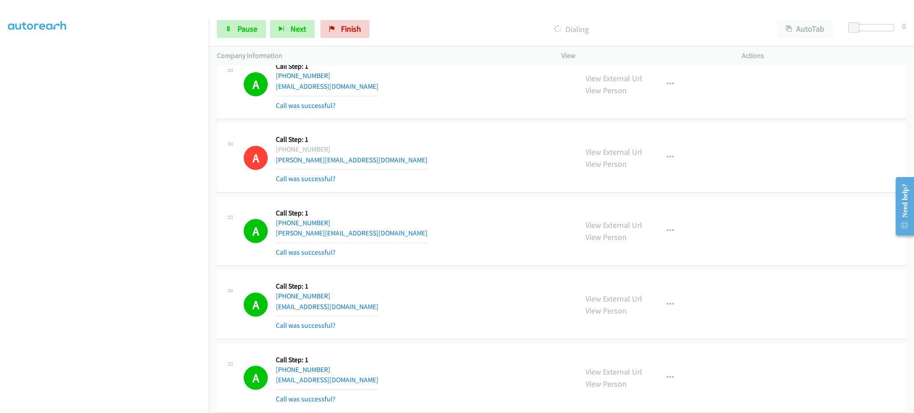
scroll to position [10552, 0]
click at [162, 405] on section at bounding box center [104, 201] width 193 height 427
drag, startPoint x: 246, startPoint y: 34, endPoint x: 331, endPoint y: 2, distance: 91.1
click at [245, 34] on link "Pause" at bounding box center [241, 29] width 49 height 18
click at [250, 31] on span "Start Calls" at bounding box center [254, 29] width 35 height 10
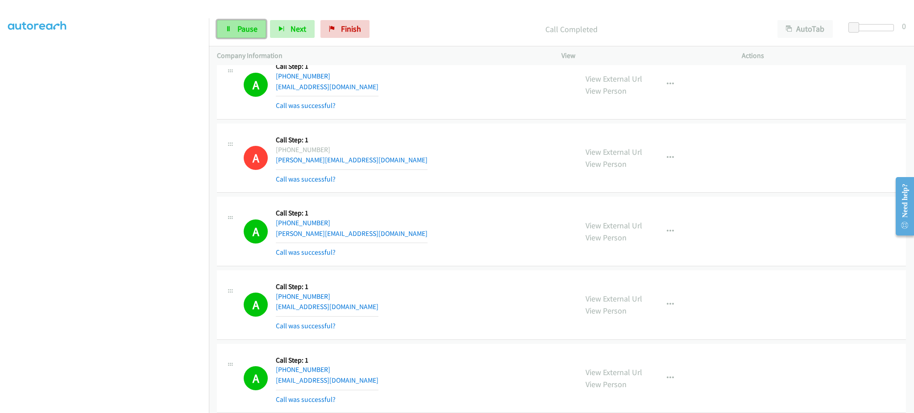
click at [243, 35] on link "Pause" at bounding box center [241, 29] width 49 height 18
click at [243, 34] on link "Start Calls" at bounding box center [249, 29] width 64 height 18
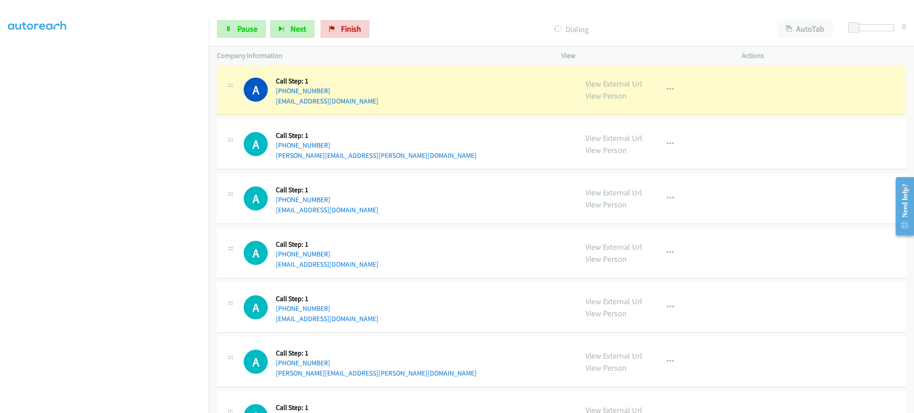
scroll to position [11624, 0]
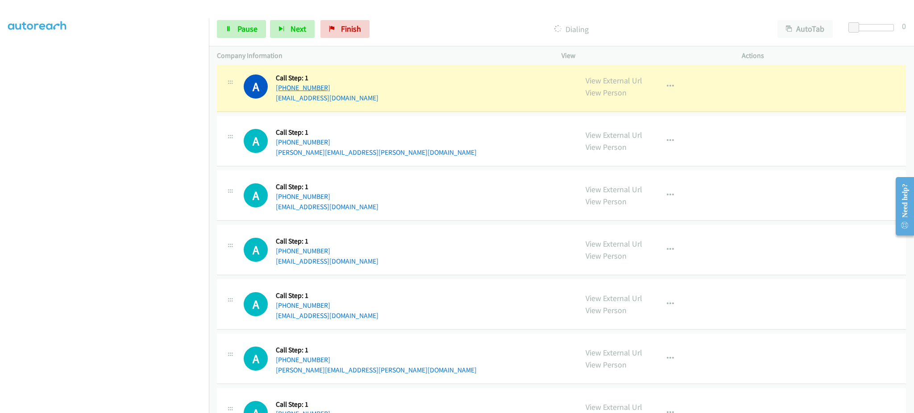
drag, startPoint x: 350, startPoint y: 94, endPoint x: 284, endPoint y: 96, distance: 65.7
click at [284, 93] on div "[PHONE_NUMBER]" at bounding box center [327, 88] width 103 height 11
copy link "[PHONE_NUMBER]"
click at [596, 83] on link "View External Url" at bounding box center [614, 80] width 57 height 10
copy link "[PHONE_NUMBER]"
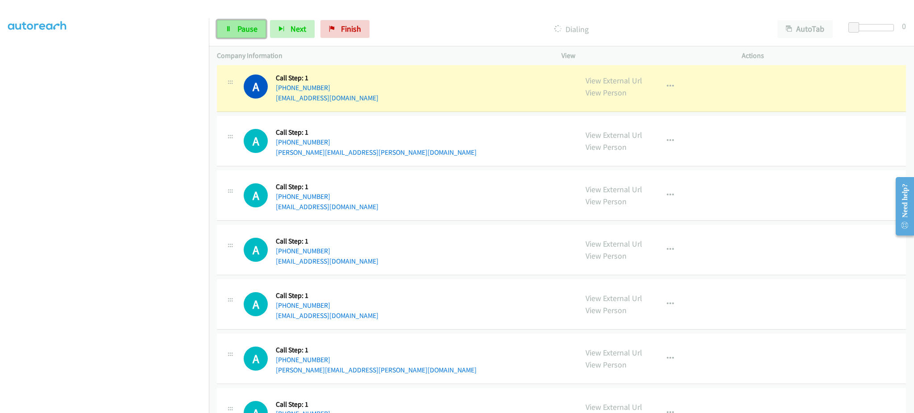
click at [235, 29] on link "Pause" at bounding box center [241, 29] width 49 height 18
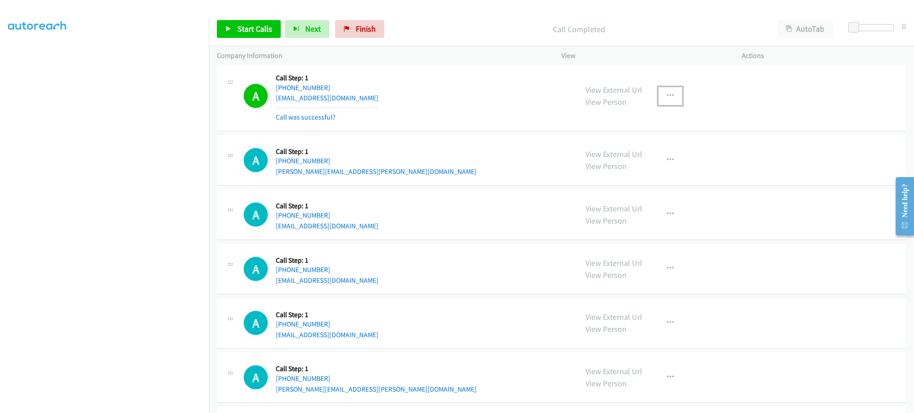
click at [667, 100] on icon "button" at bounding box center [670, 95] width 7 height 7
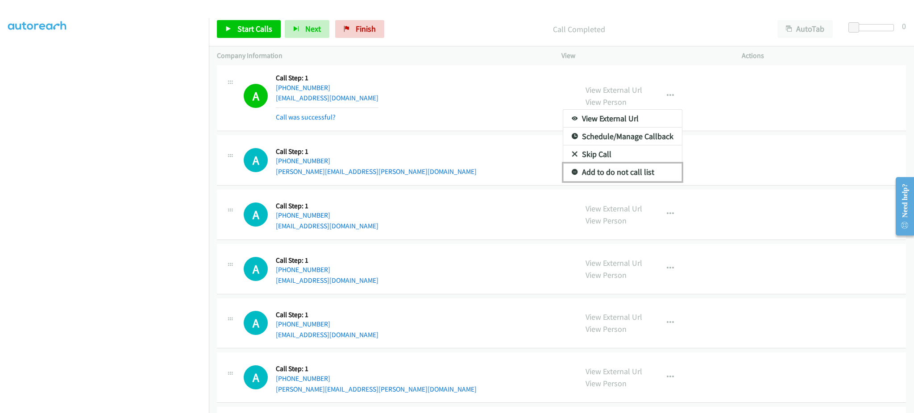
click at [648, 181] on link "Add to do not call list" at bounding box center [622, 172] width 119 height 18
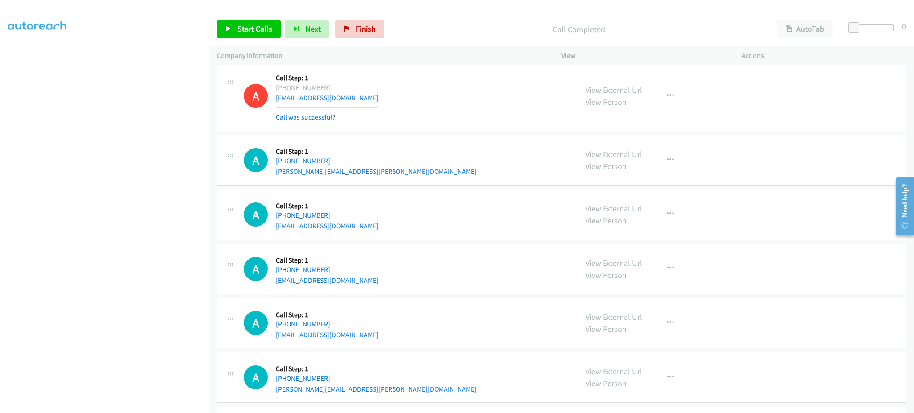
click at [246, 39] on div "Start Calls Pause Next Finish Call Completed AutoTab AutoTab 0" at bounding box center [561, 29] width 705 height 34
click at [250, 25] on span "Start Calls" at bounding box center [254, 29] width 35 height 10
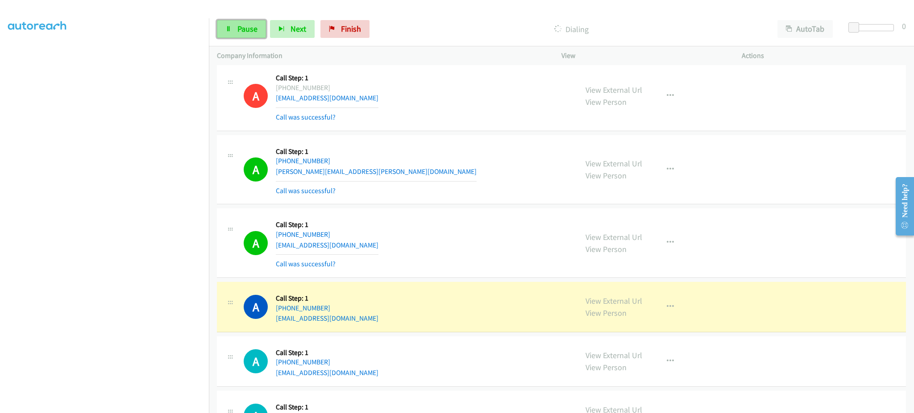
click at [226, 34] on link "Pause" at bounding box center [241, 29] width 49 height 18
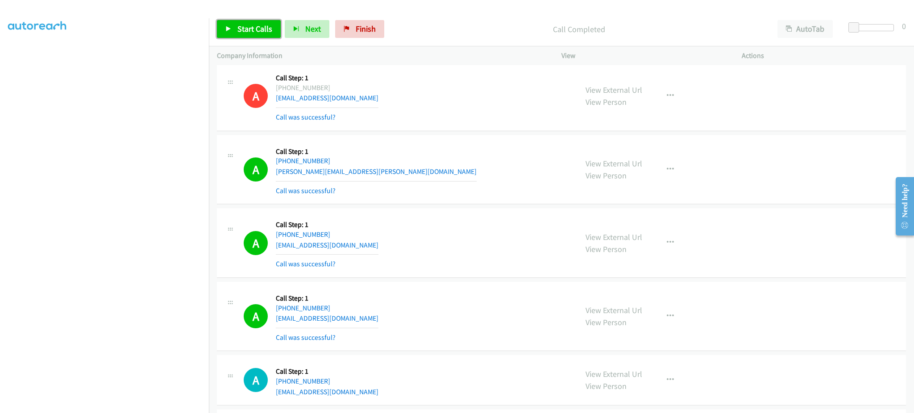
click at [249, 22] on link "Start Calls" at bounding box center [249, 29] width 64 height 18
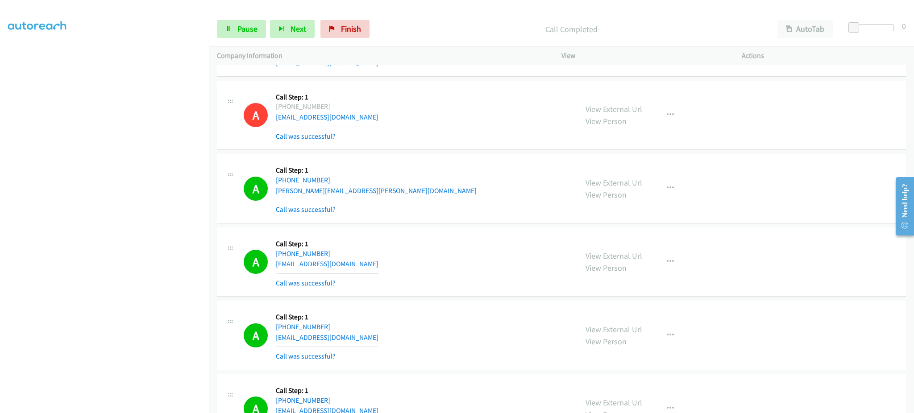
scroll to position [11643, 0]
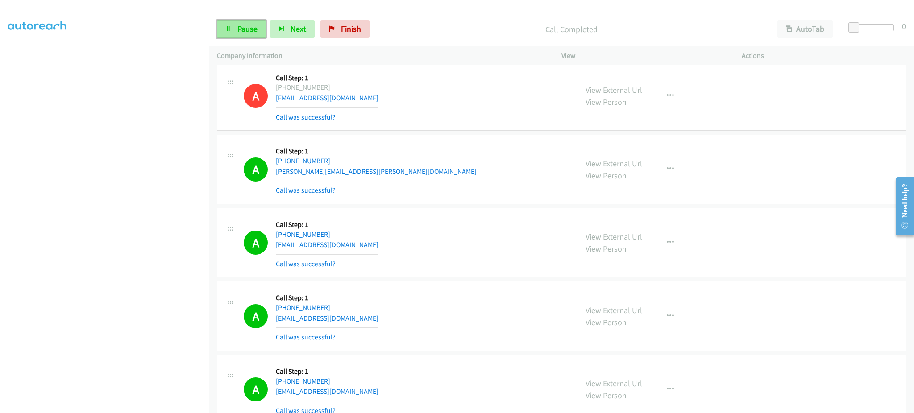
click at [237, 25] on span "Pause" at bounding box center [247, 29] width 20 height 10
click at [248, 27] on span "Start Calls" at bounding box center [254, 29] width 35 height 10
click at [229, 30] on icon at bounding box center [228, 29] width 6 height 6
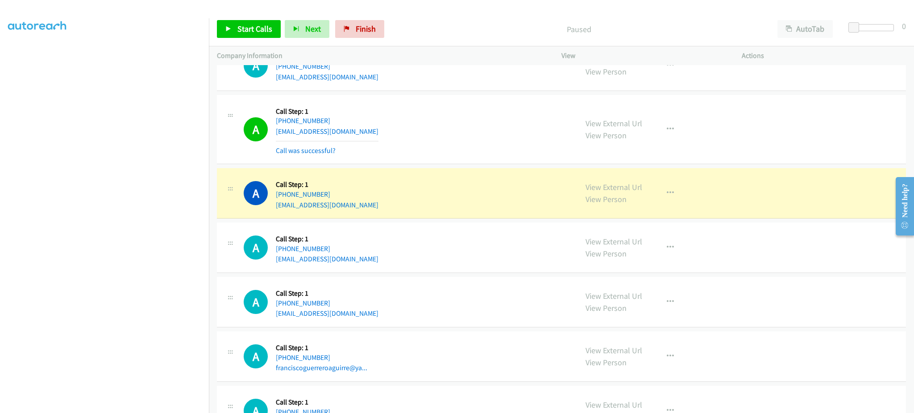
scroll to position [12178, 0]
click at [612, 192] on link "View External Url" at bounding box center [614, 187] width 57 height 10
